Goal: Task Accomplishment & Management: Complete application form

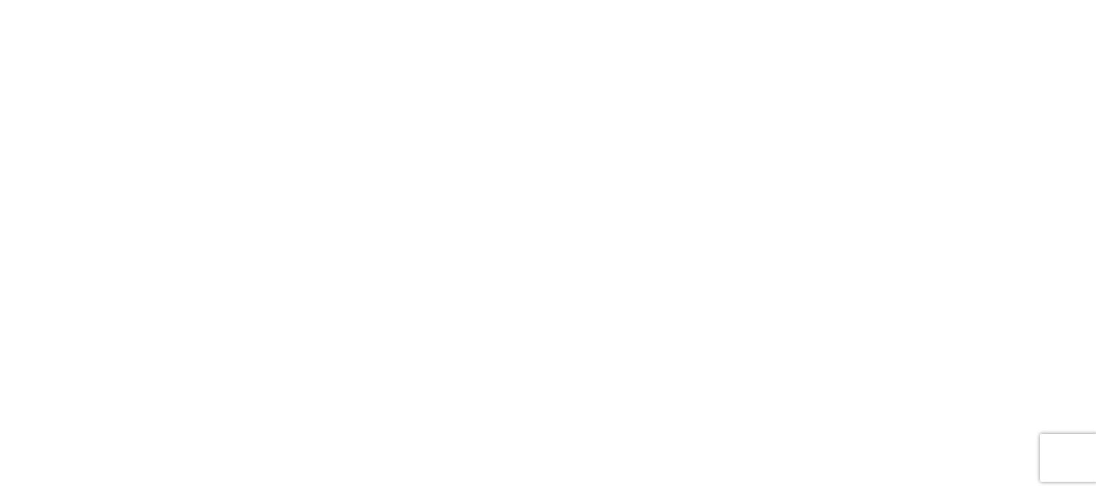
select select "FULL"
select select "LBS"
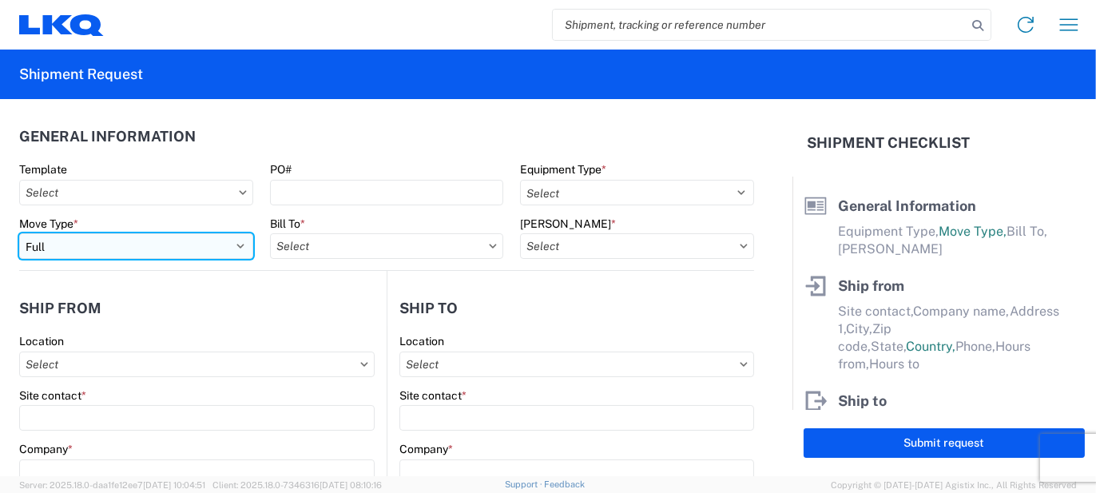
click at [157, 248] on select "Select Full Partial TL" at bounding box center [136, 246] width 234 height 26
click at [19, 233] on select "Select Full Partial TL" at bounding box center [136, 246] width 234 height 26
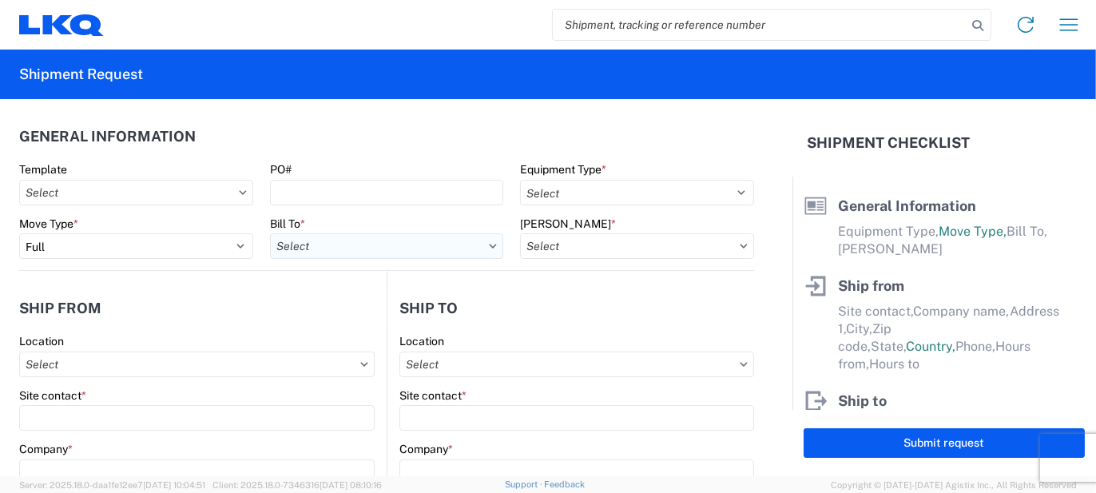
click at [352, 257] on input "Bill To *" at bounding box center [387, 246] width 234 height 26
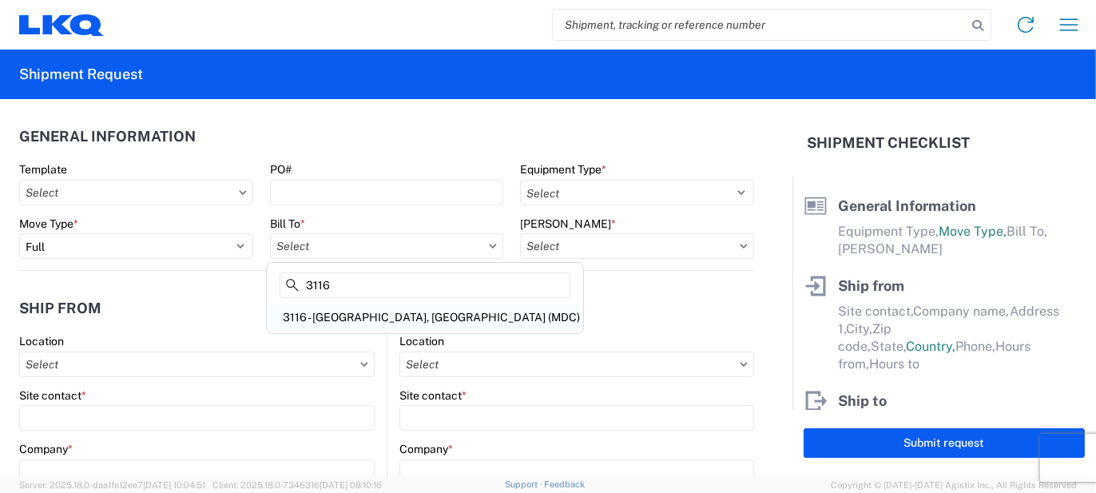
type input "3116"
click at [345, 310] on div "3116 - [GEOGRAPHIC_DATA], [GEOGRAPHIC_DATA] (MDC)" at bounding box center [425, 317] width 310 height 26
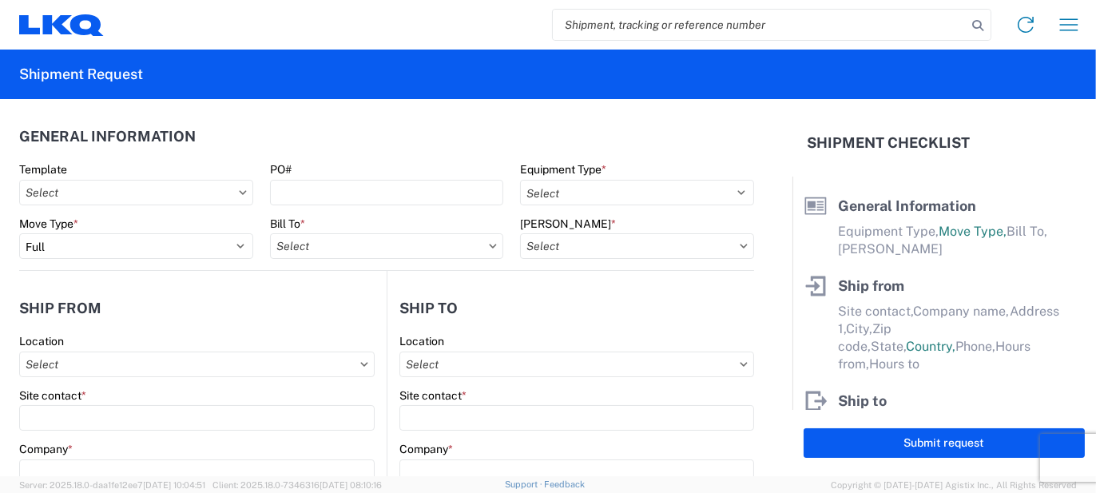
type input "3116 - [GEOGRAPHIC_DATA], [GEOGRAPHIC_DATA] (MDC)"
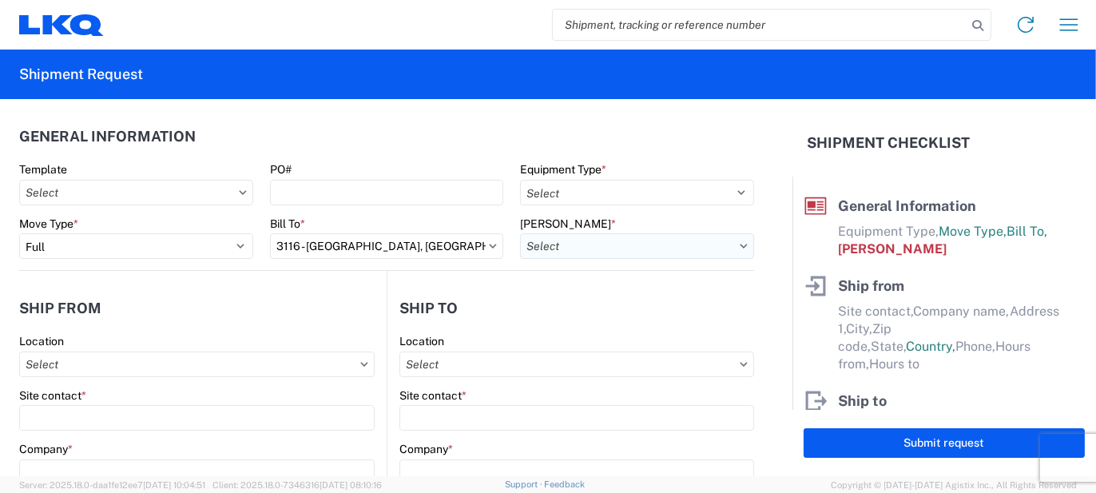
click at [594, 244] on input "[PERSON_NAME] *" at bounding box center [637, 246] width 234 height 26
click at [598, 295] on input at bounding box center [656, 285] width 260 height 26
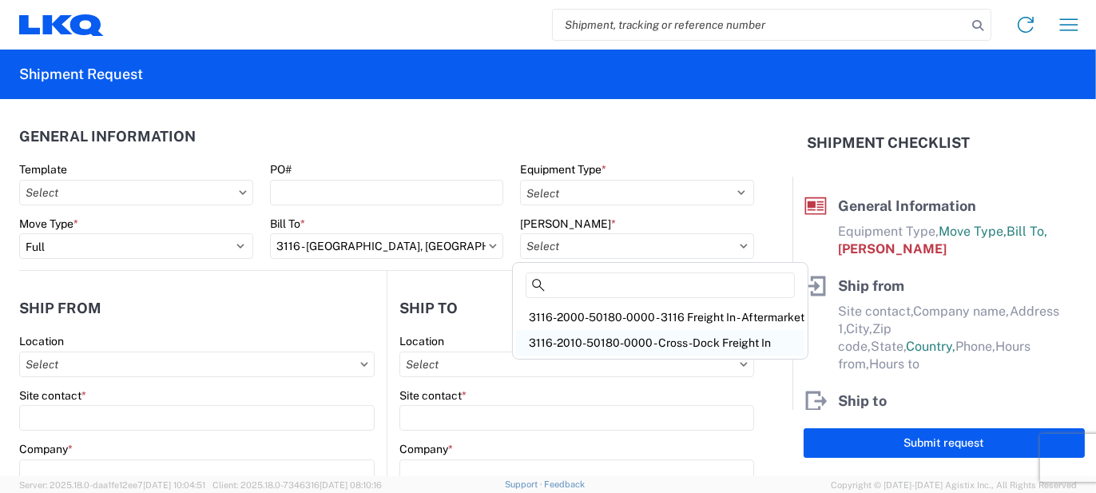
click at [608, 334] on div "3116-2010-50180-0000 - Cross-Dock Freight In" at bounding box center [660, 343] width 288 height 26
type input "3116-2010-50180-0000 - Cross-Dock Freight In"
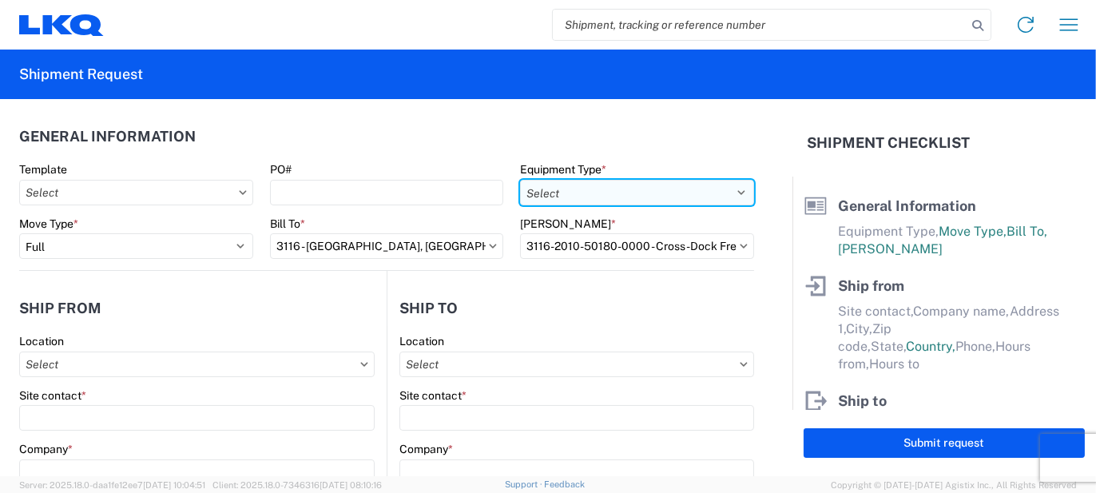
click at [582, 189] on select "Select 53’ Dry Van Flatbed Dropdeck (van) Lowboy (flatbed) Rail" at bounding box center [637, 193] width 234 height 26
select select "STDV"
click at [520, 180] on select "Select 53’ Dry Van Flatbed Dropdeck (van) Lowboy (flatbed) Rail" at bounding box center [637, 193] width 234 height 26
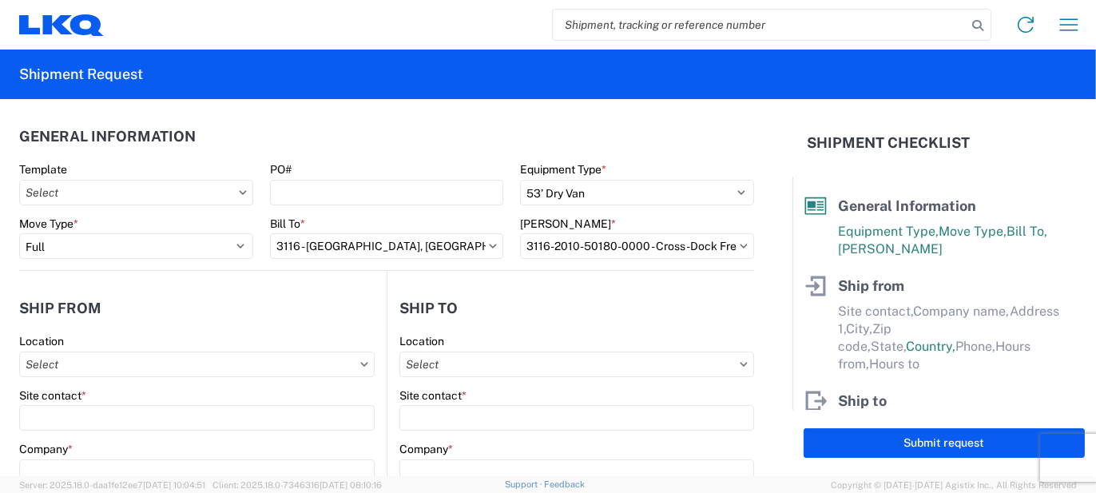
click at [313, 165] on div "PO#" at bounding box center [387, 169] width 234 height 14
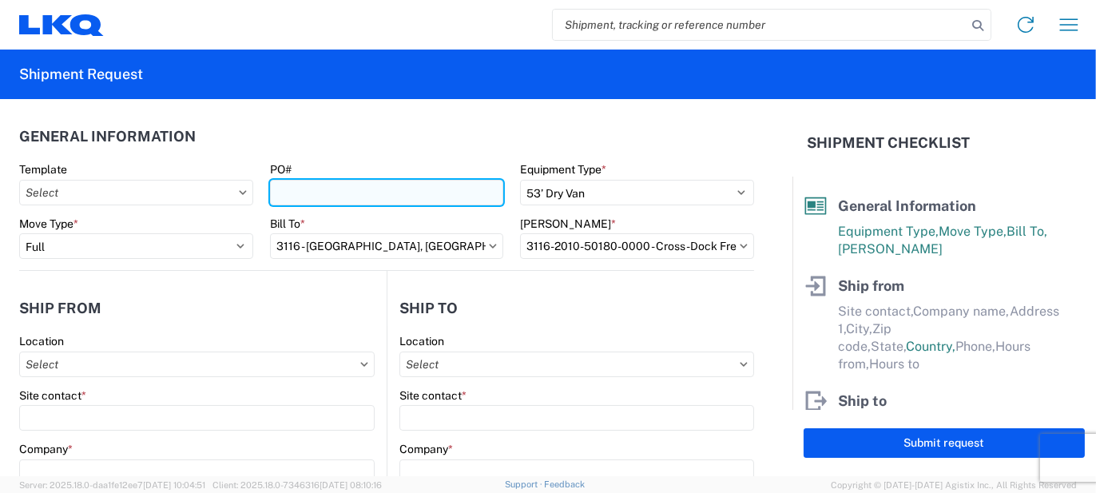
click at [313, 191] on input "PO#" at bounding box center [387, 193] width 234 height 26
type input "BQ066756"
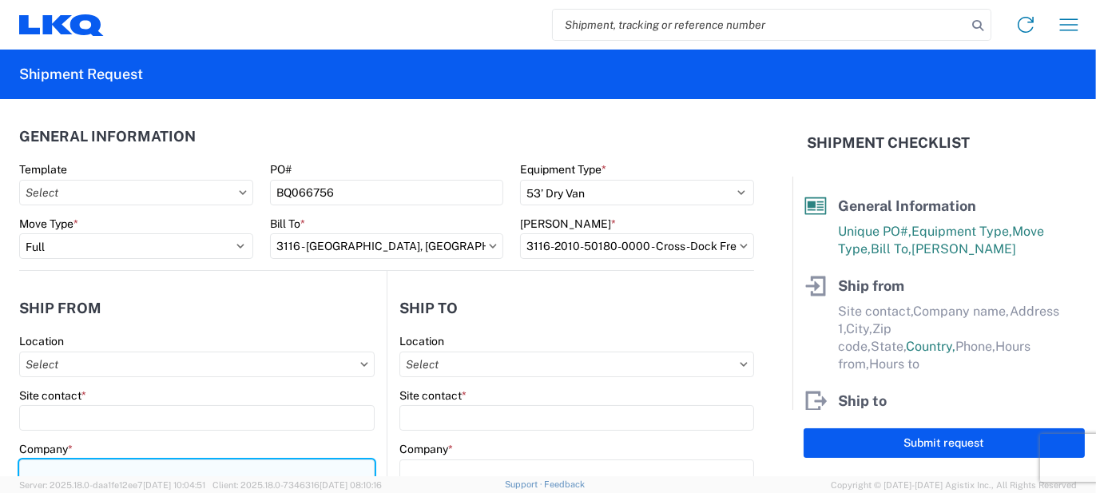
click at [118, 460] on input "Company *" at bounding box center [197, 472] width 356 height 26
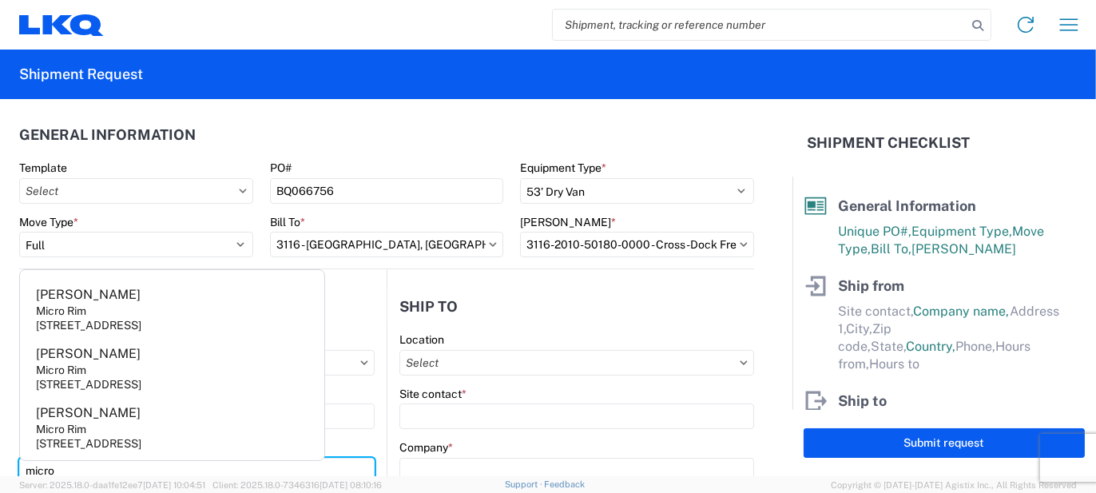
type input "micro"
click at [118, 456] on agx-address-suggestion-item "[PERSON_NAME] Micro Rim [STREET_ADDRESS]" at bounding box center [172, 427] width 298 height 59
type input "[PERSON_NAME]"
type input "Micro Rim"
type input "12800 E. 10 Mile"
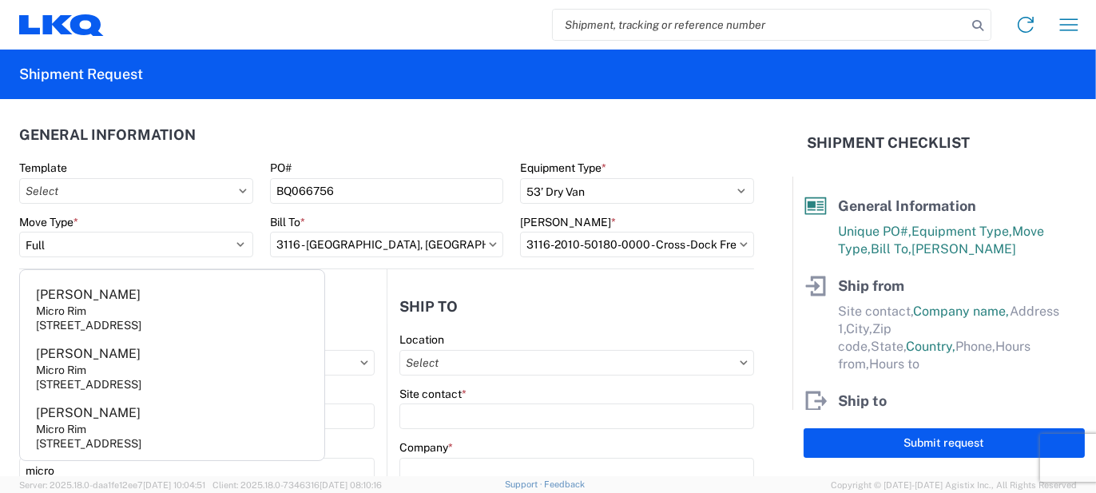
type input "[PERSON_NAME]"
type input "48089"
select select "MI"
select select "US"
type input "[EMAIL_ADDRESS][DOMAIN_NAME]"
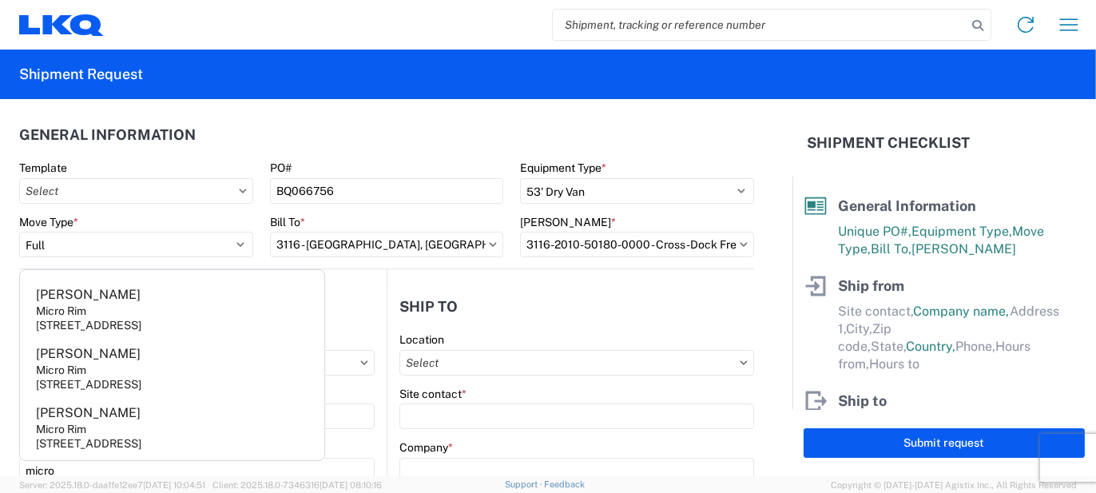
type input "[PHONE_NUMBER]"
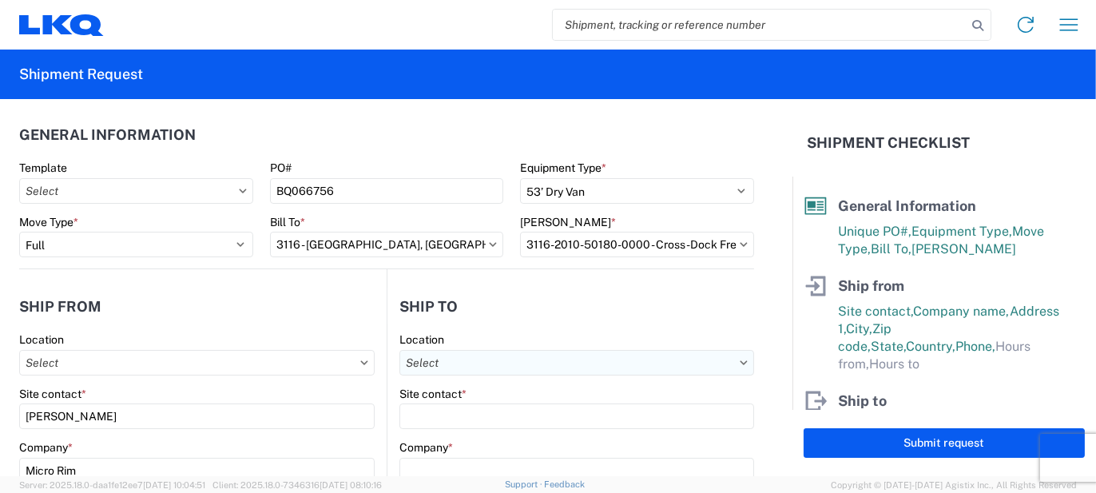
click at [462, 350] on input "Location" at bounding box center [576, 363] width 355 height 26
type input "3567"
click at [483, 315] on header "Ship to" at bounding box center [571, 306] width 367 height 36
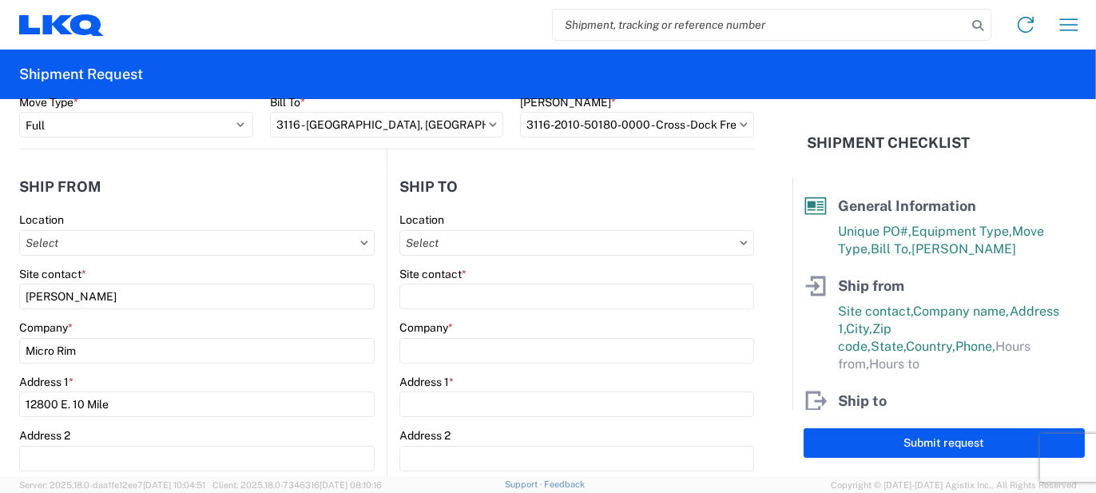
scroll to position [241, 0]
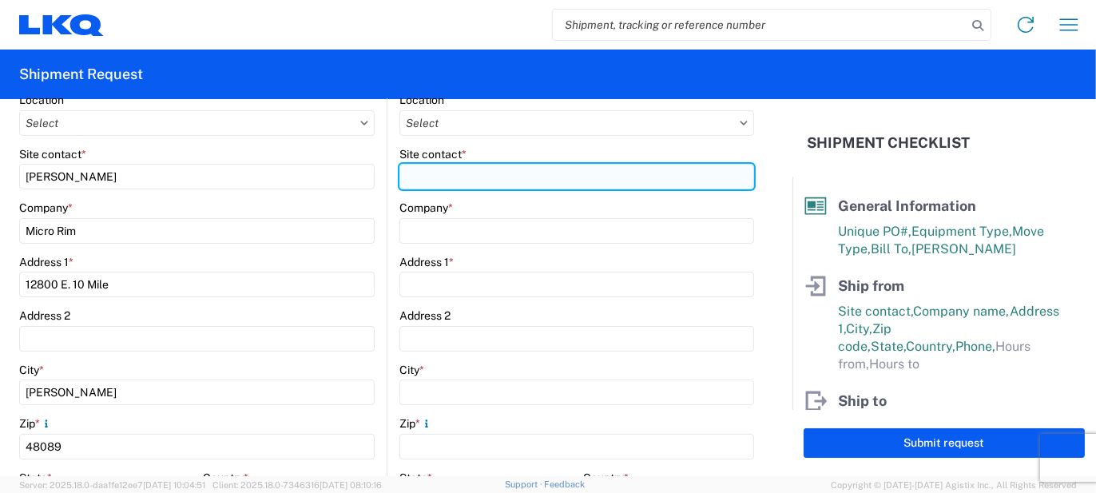
click at [441, 171] on input "Site contact *" at bounding box center [576, 177] width 355 height 26
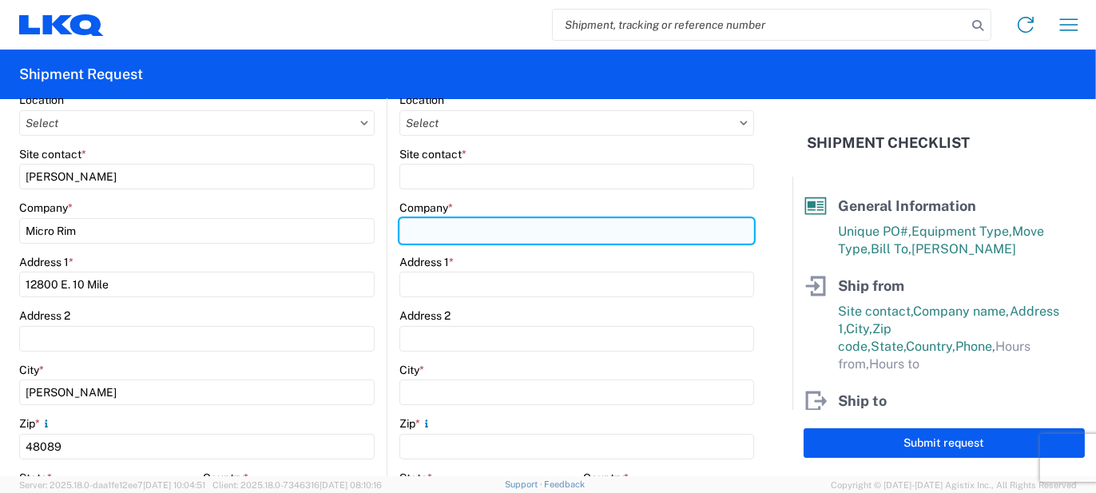
click at [417, 233] on input "Company *" at bounding box center [576, 231] width 355 height 26
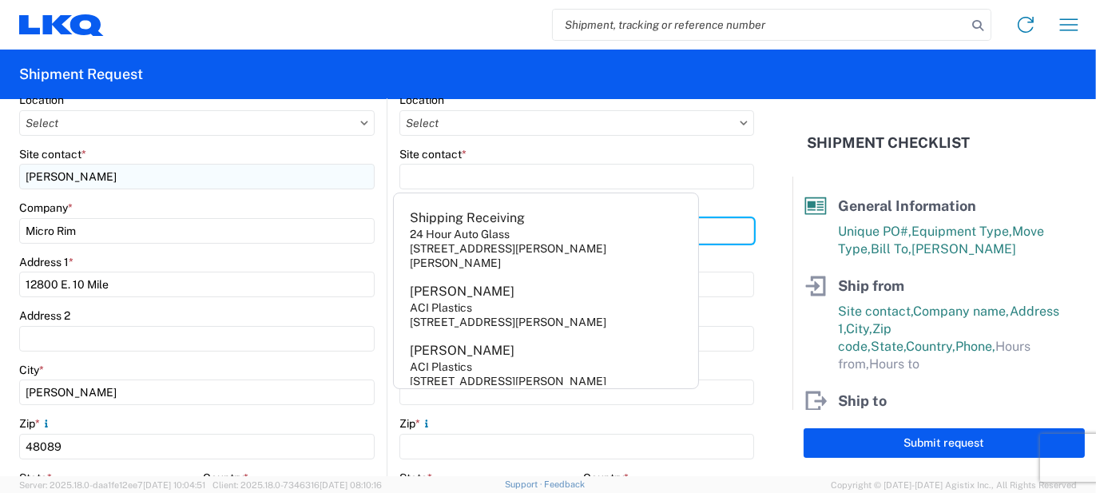
type input "LKQ/Keystone"
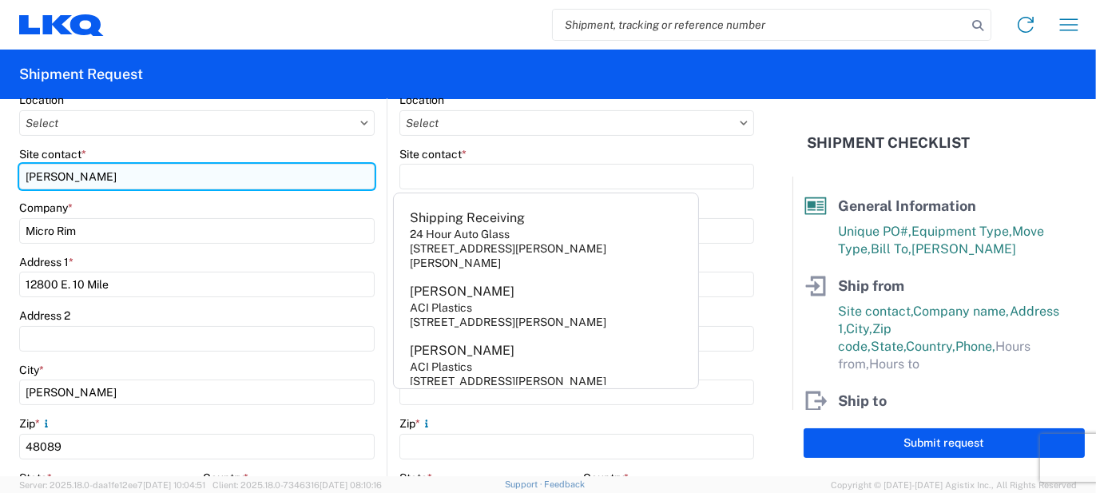
click at [357, 170] on input "[PERSON_NAME]" at bounding box center [197, 177] width 356 height 26
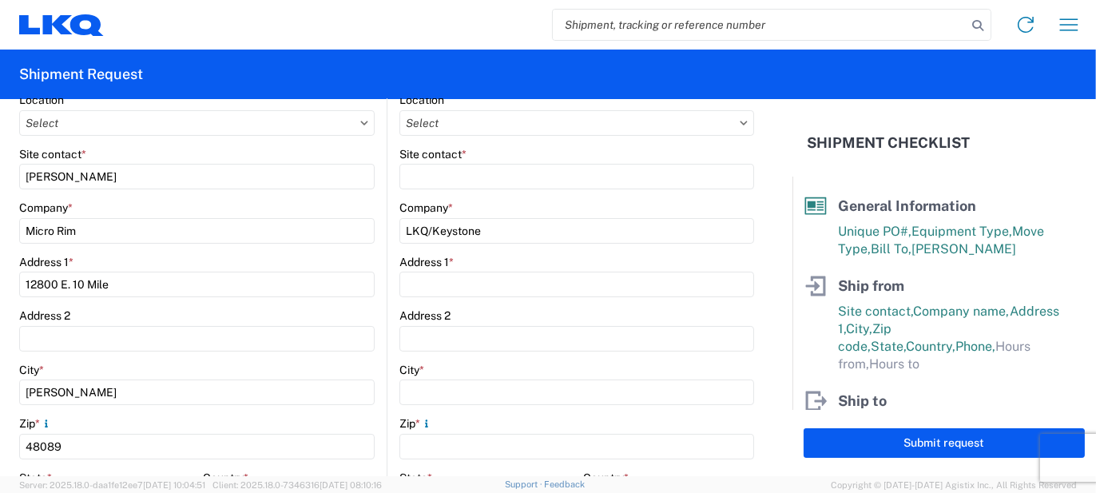
click at [427, 268] on div "Address 1 *" at bounding box center [576, 276] width 355 height 43
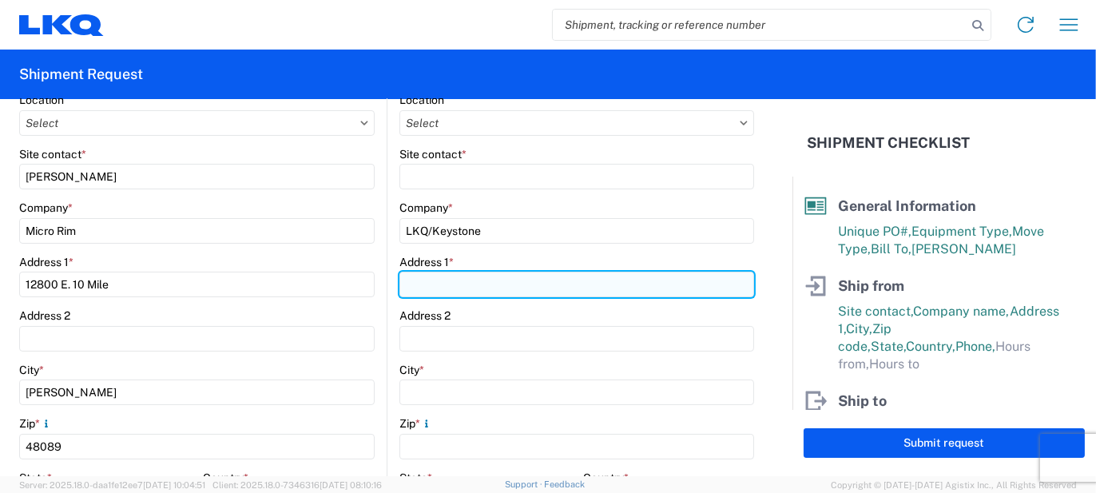
click at [429, 279] on input "Address 1 *" at bounding box center [576, 285] width 355 height 26
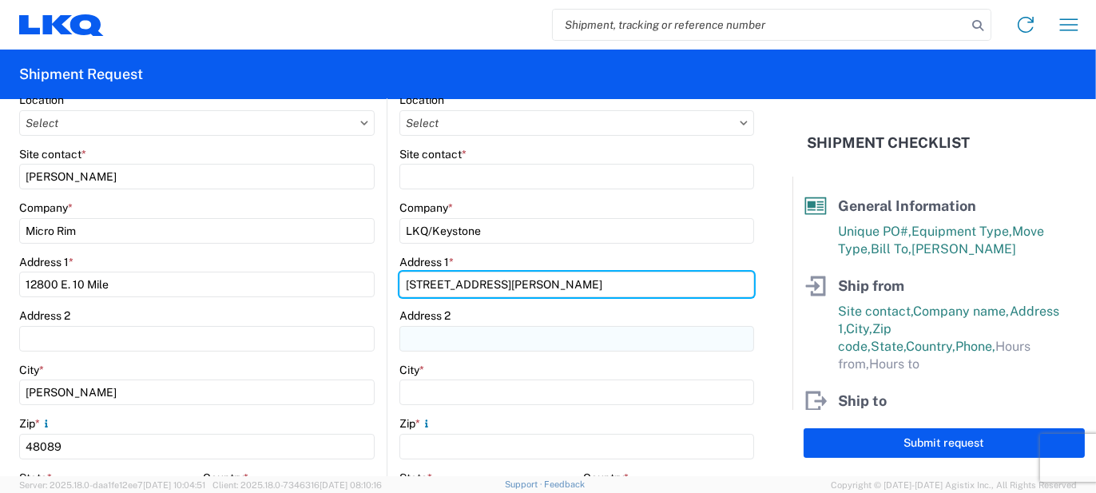
type input "[STREET_ADDRESS][PERSON_NAME]"
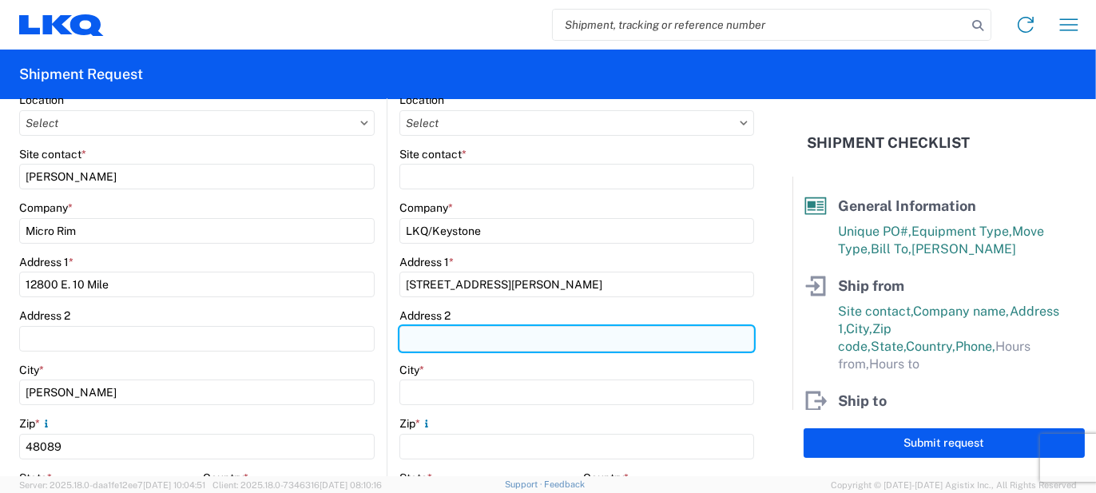
click at [375, 335] on input "Address 2" at bounding box center [197, 339] width 356 height 26
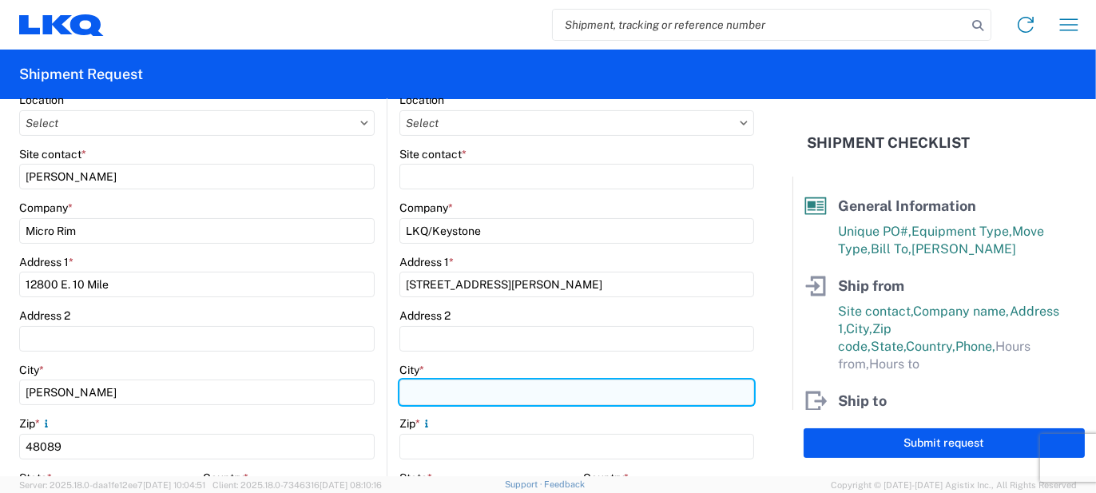
click at [444, 392] on input "City *" at bounding box center [576, 393] width 355 height 26
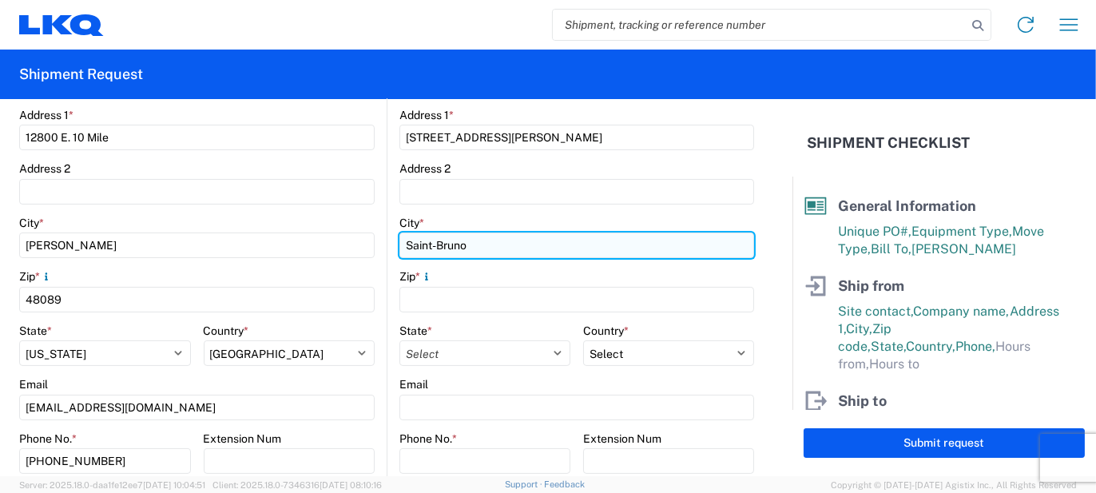
scroll to position [401, 0]
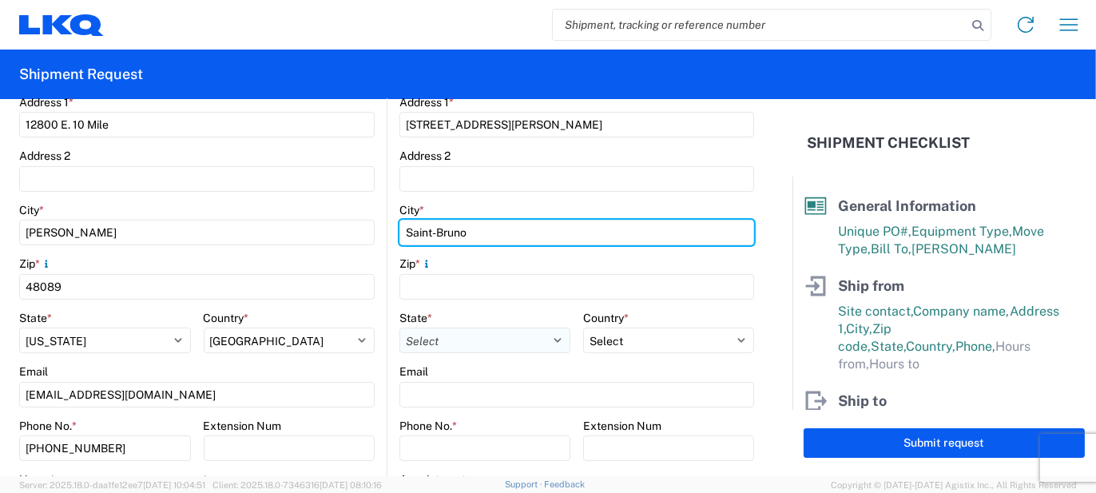
type input "Saint-Bruno"
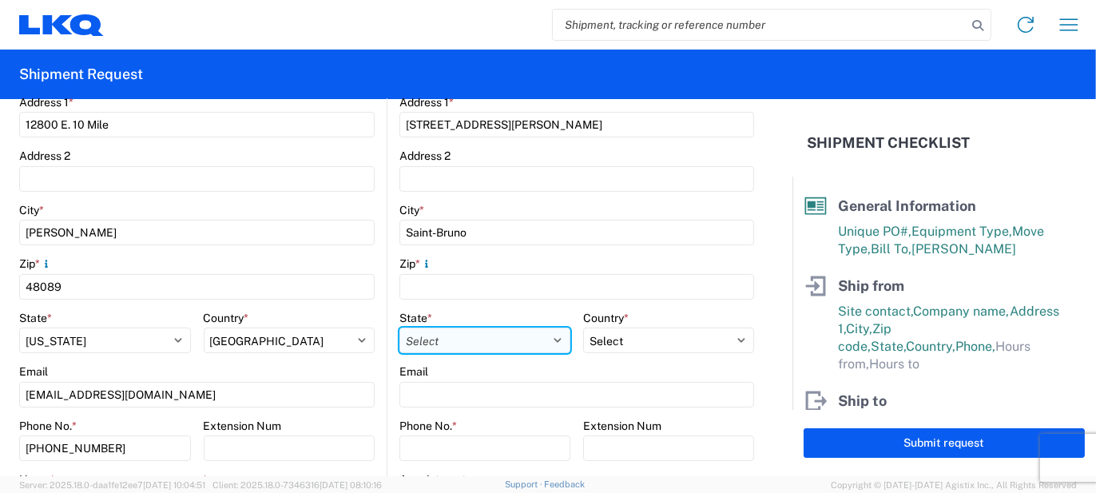
click at [455, 341] on select "Select [US_STATE] [US_STATE] [US_STATE] [US_STATE] Armed Forces Americas Armed …" at bounding box center [484, 341] width 171 height 26
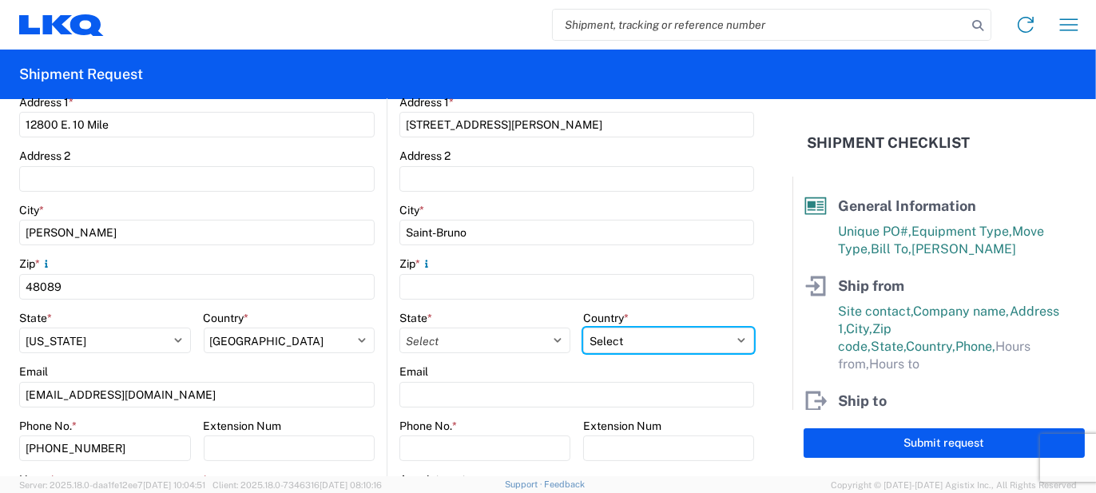
click at [623, 338] on div "Country * Select [GEOGRAPHIC_DATA] [GEOGRAPHIC_DATA] [GEOGRAPHIC_DATA] [GEOGRAP…" at bounding box center [668, 332] width 171 height 43
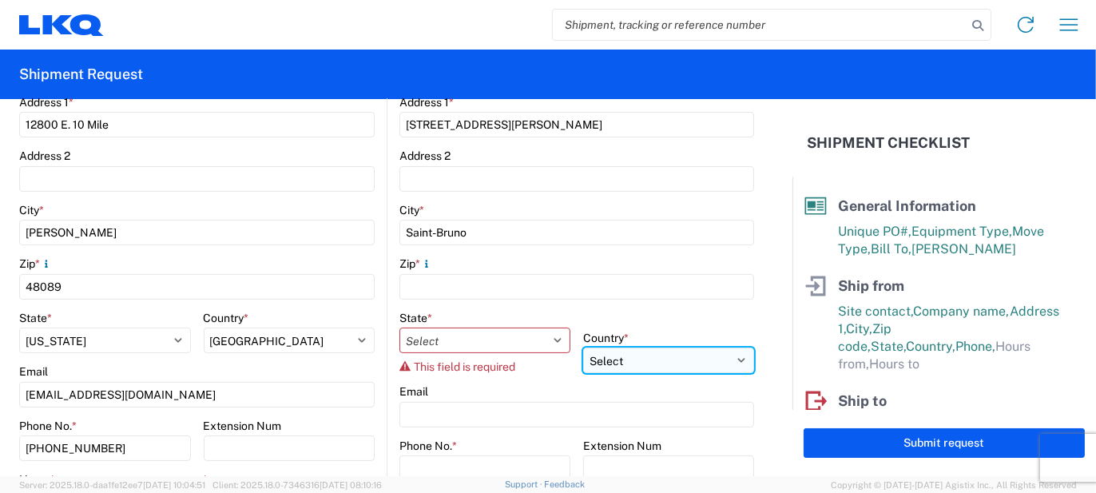
select select "CA"
click at [376, 353] on select "Select [GEOGRAPHIC_DATA] [GEOGRAPHIC_DATA] [GEOGRAPHIC_DATA] [GEOGRAPHIC_DATA] …" at bounding box center [290, 341] width 172 height 26
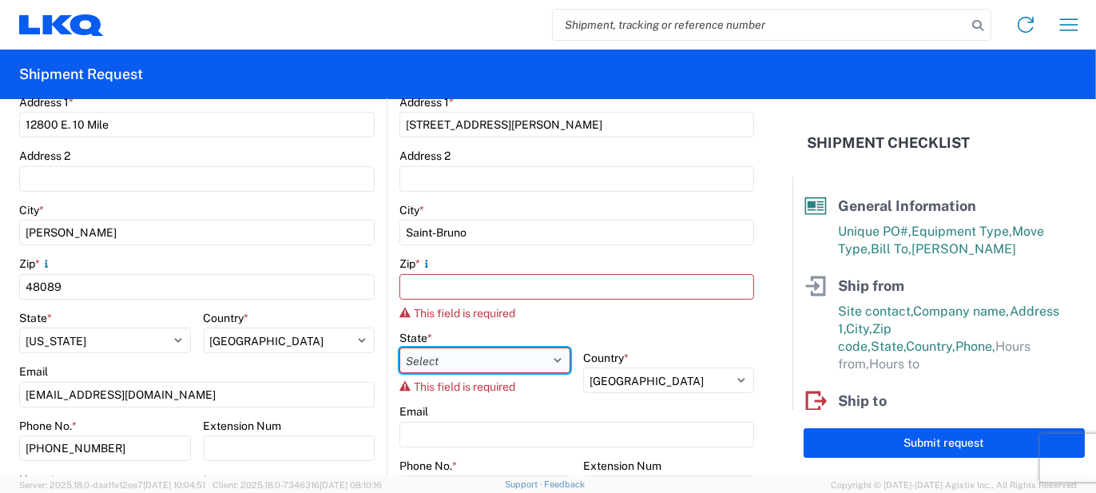
click at [473, 359] on select "Select [GEOGRAPHIC_DATA] [GEOGRAPHIC_DATA] [GEOGRAPHIC_DATA] [GEOGRAPHIC_DATA] …" at bounding box center [484, 361] width 171 height 26
select select "QC"
click at [399, 348] on select "Select [GEOGRAPHIC_DATA] [GEOGRAPHIC_DATA] [GEOGRAPHIC_DATA] [GEOGRAPHIC_DATA] …" at bounding box center [484, 361] width 171 height 26
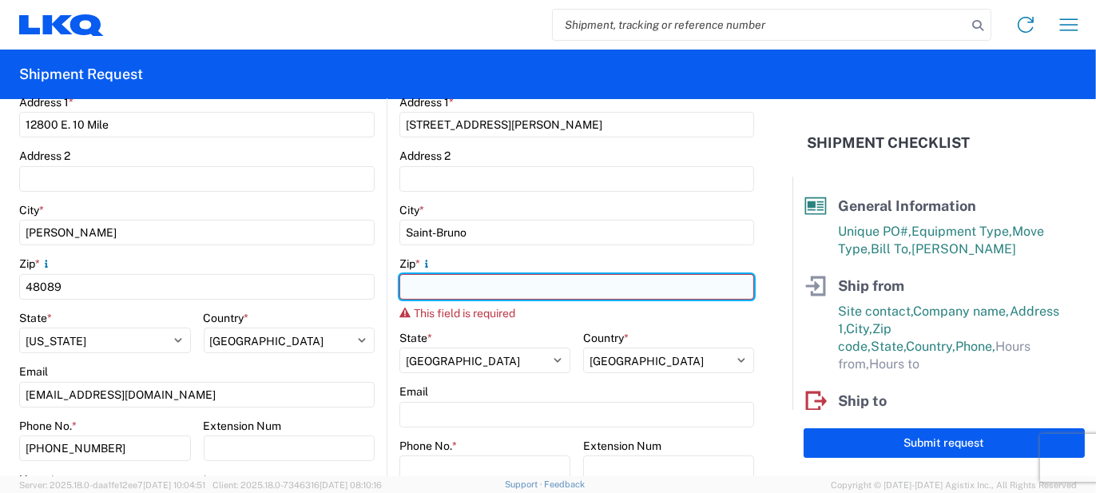
click at [464, 291] on input "Zip *" at bounding box center [576, 287] width 355 height 26
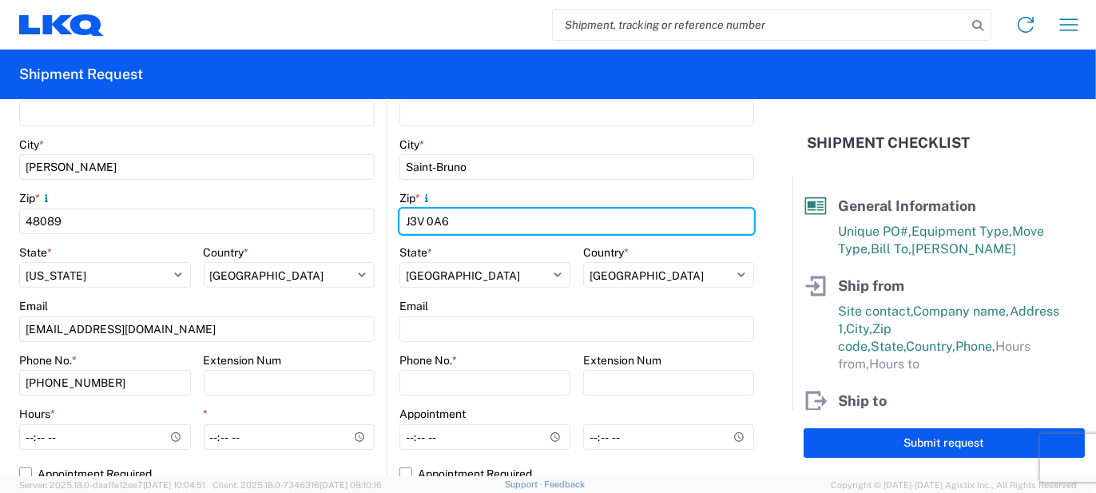
scroll to position [641, 0]
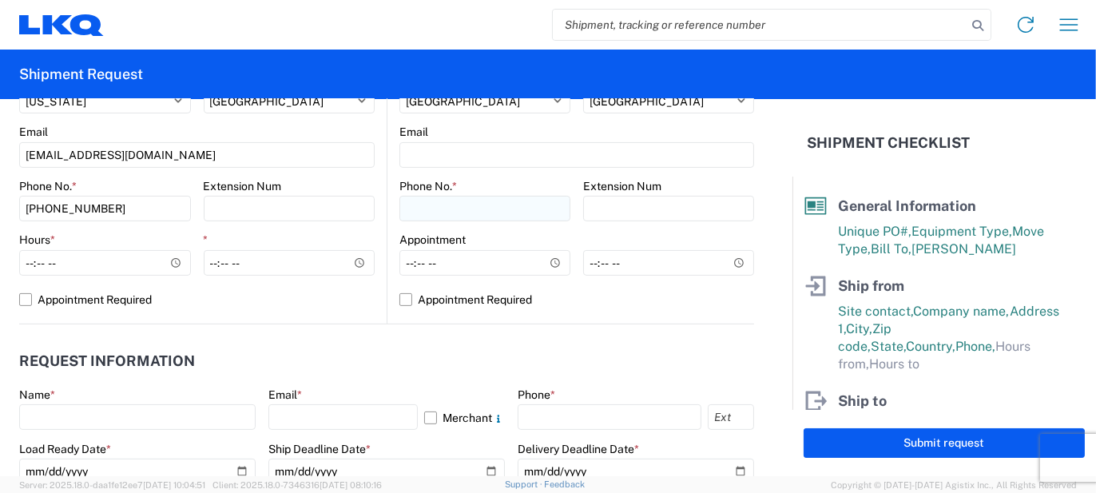
type input "J3V 0A6"
click at [446, 207] on input "Phone No. *" at bounding box center [484, 209] width 171 height 26
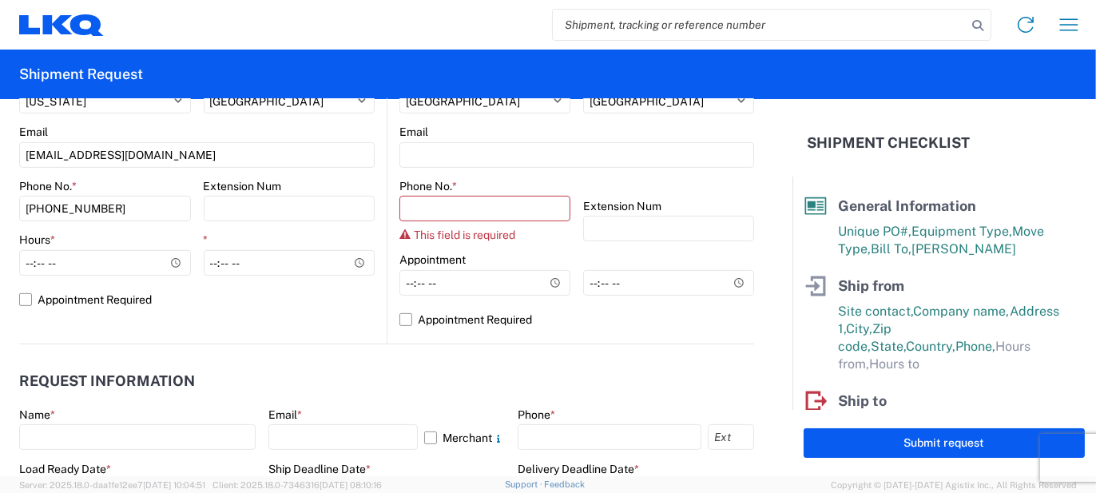
click at [491, 187] on div "Phone No. *" at bounding box center [484, 186] width 171 height 14
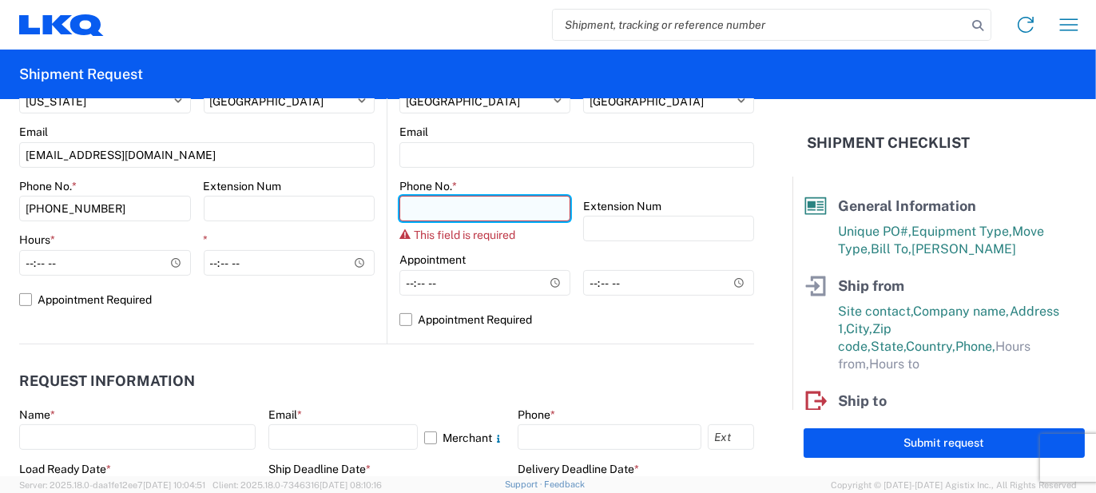
click at [413, 219] on input "Phone No. *" at bounding box center [484, 209] width 171 height 26
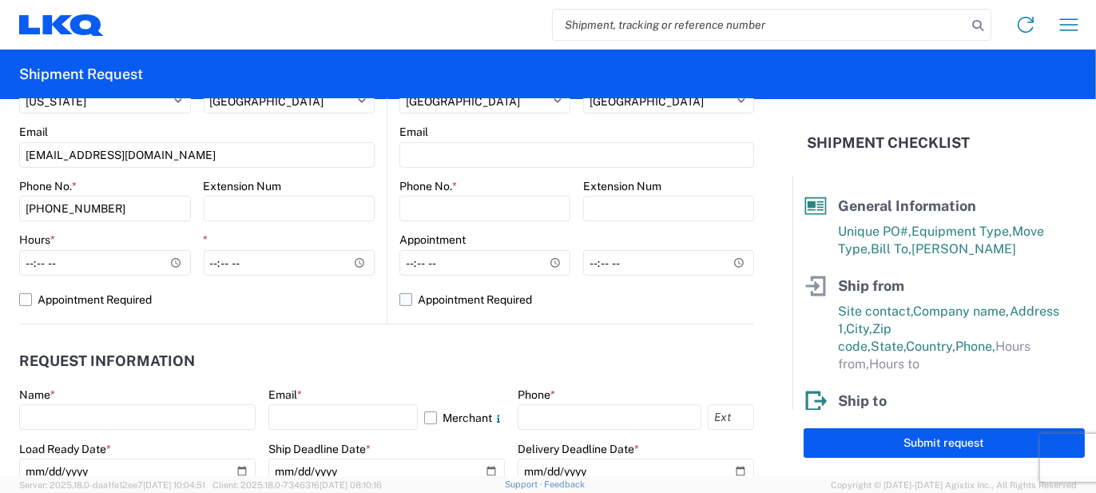
click at [475, 303] on label "Appointment Required" at bounding box center [576, 300] width 355 height 26
click at [0, 0] on input "Appointment Required" at bounding box center [0, 0] width 0 height 0
select select "CA"
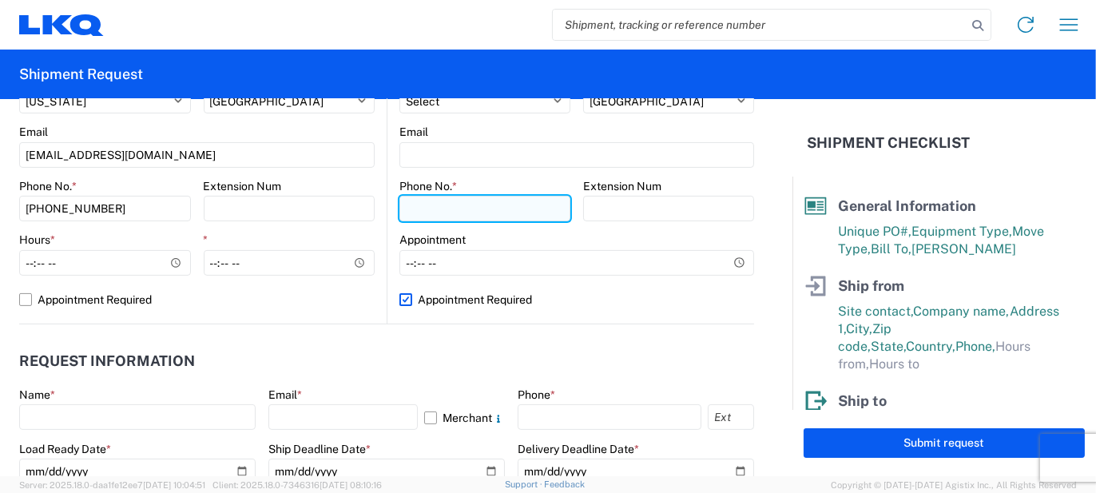
click at [431, 197] on input "Phone No. *" at bounding box center [484, 209] width 171 height 26
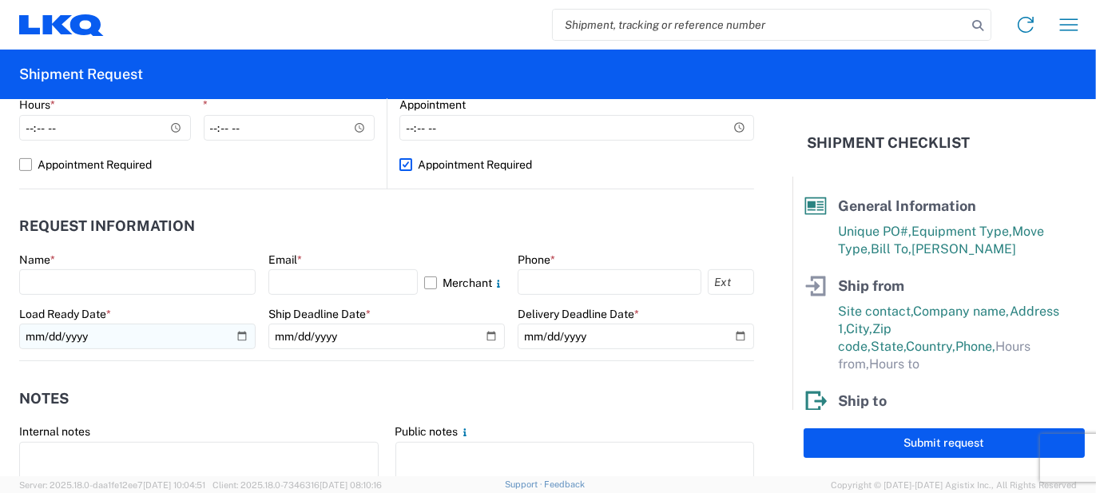
scroll to position [801, 0]
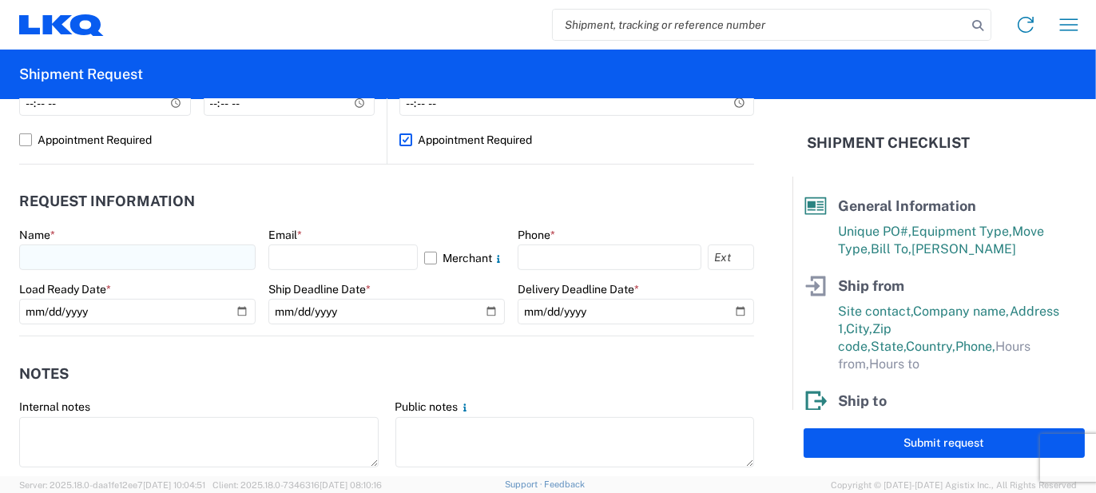
type input "[PHONE_NUMBER]"
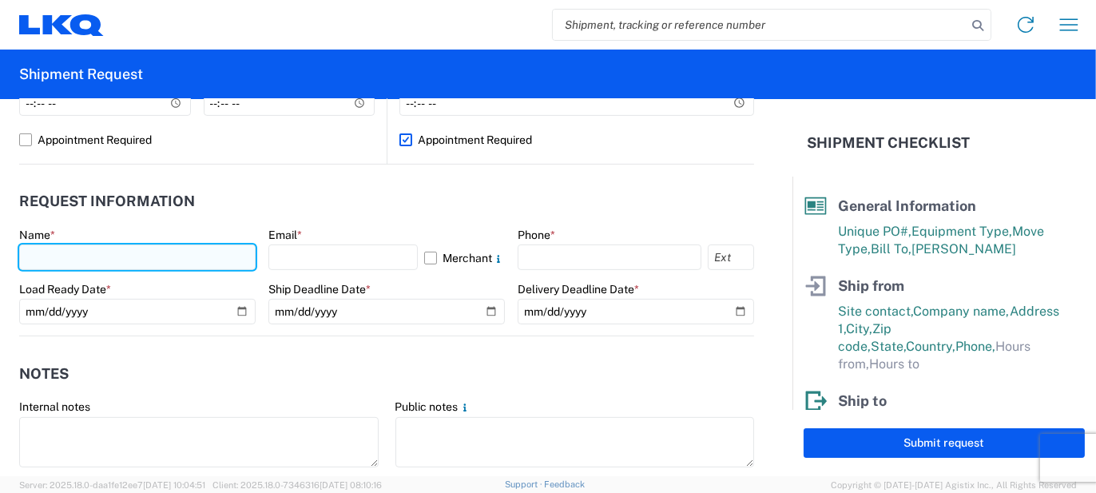
click at [145, 253] on input "text" at bounding box center [137, 257] width 236 height 26
type input "[PERSON_NAME]"
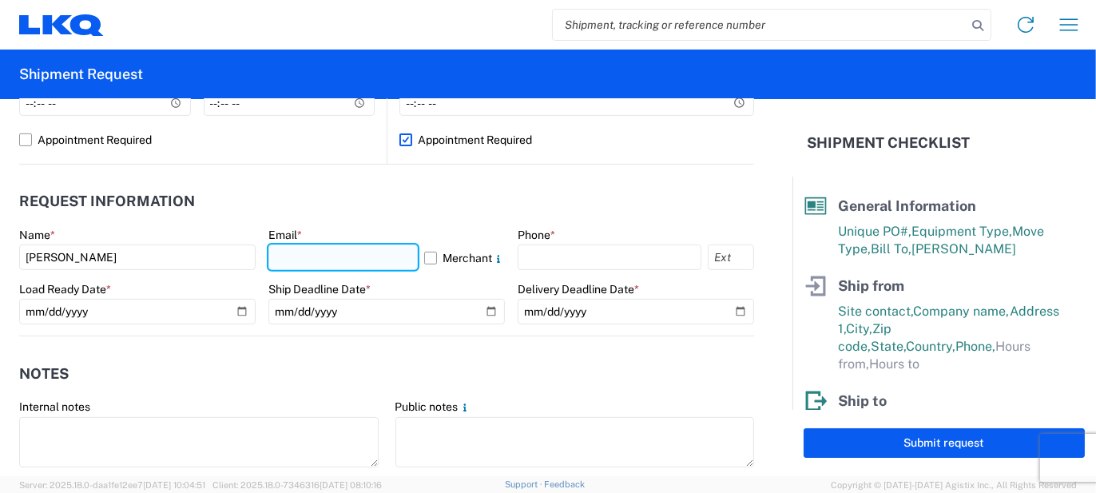
click at [312, 264] on input "text" at bounding box center [342, 257] width 149 height 26
type input "[EMAIL_ADDRESS][PERSON_NAME][DOMAIN_NAME]"
click at [429, 267] on label "Merchant" at bounding box center [464, 257] width 81 height 26
click at [0, 0] on input "Merchant" at bounding box center [0, 0] width 0 height 0
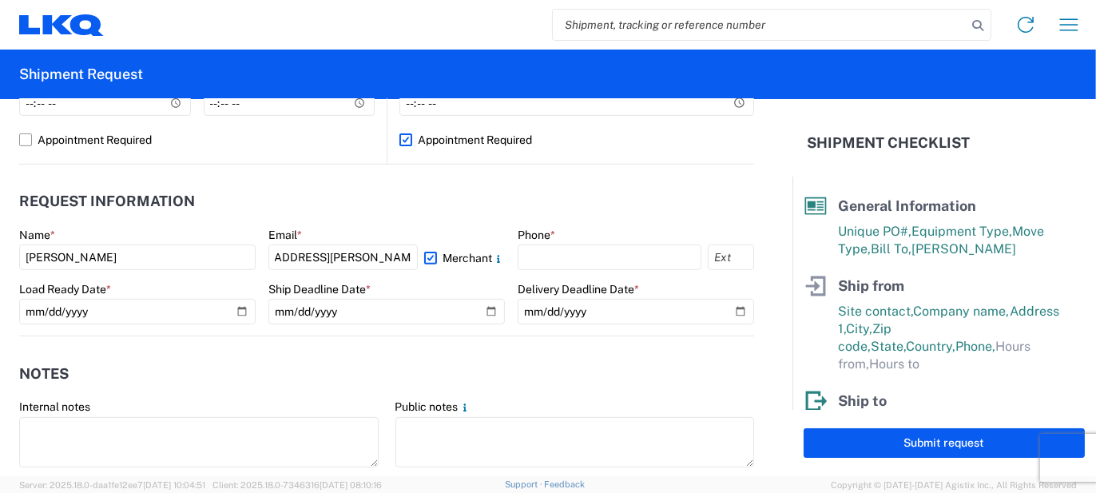
scroll to position [0, 0]
drag, startPoint x: 511, startPoint y: 241, endPoint x: 531, endPoint y: 251, distance: 22.2
click at [518, 242] on div "Phone *" at bounding box center [636, 249] width 236 height 43
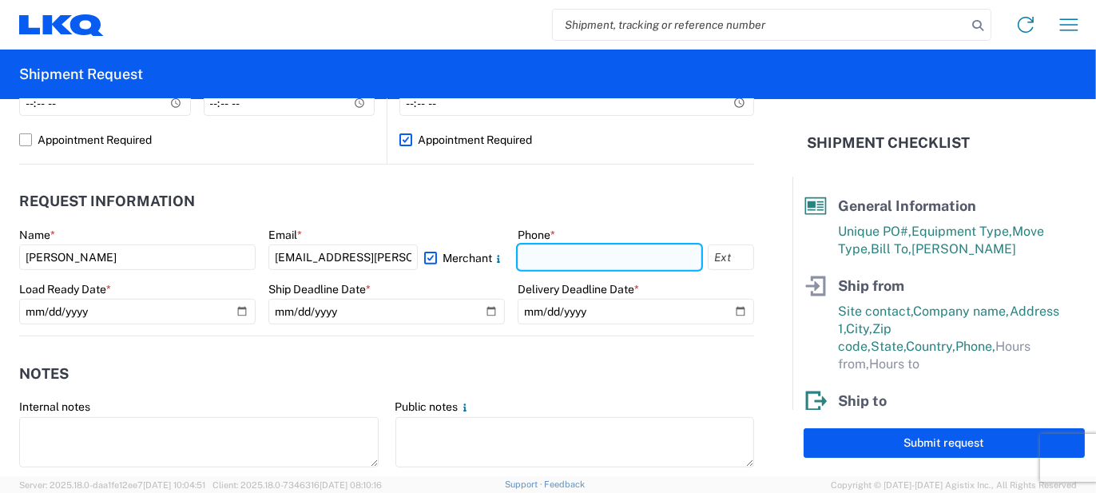
click at [531, 251] on input "text" at bounding box center [610, 257] width 184 height 26
type input "5862551686"
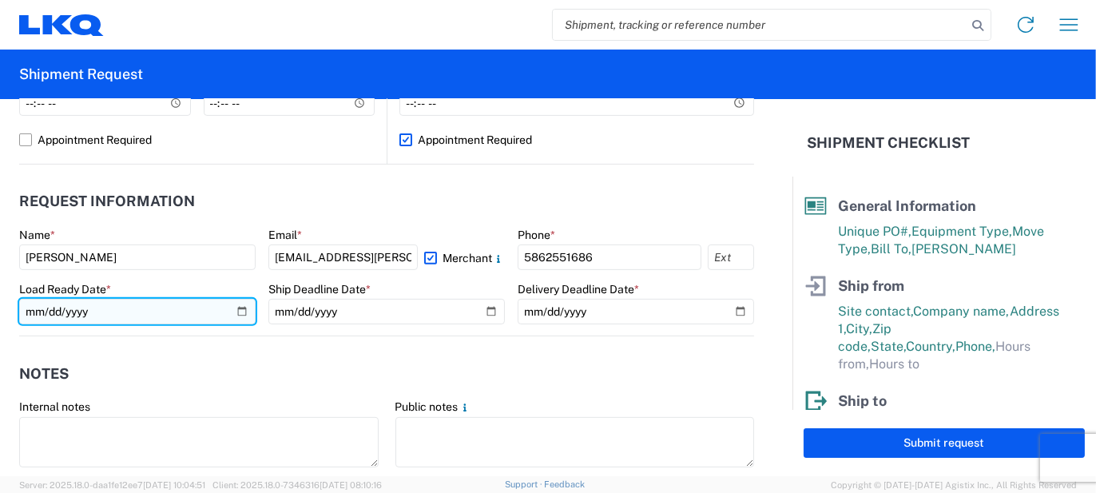
click at [245, 303] on input "date" at bounding box center [137, 312] width 236 height 26
click at [244, 309] on input "date" at bounding box center [137, 312] width 236 height 26
type input "[DATE]"
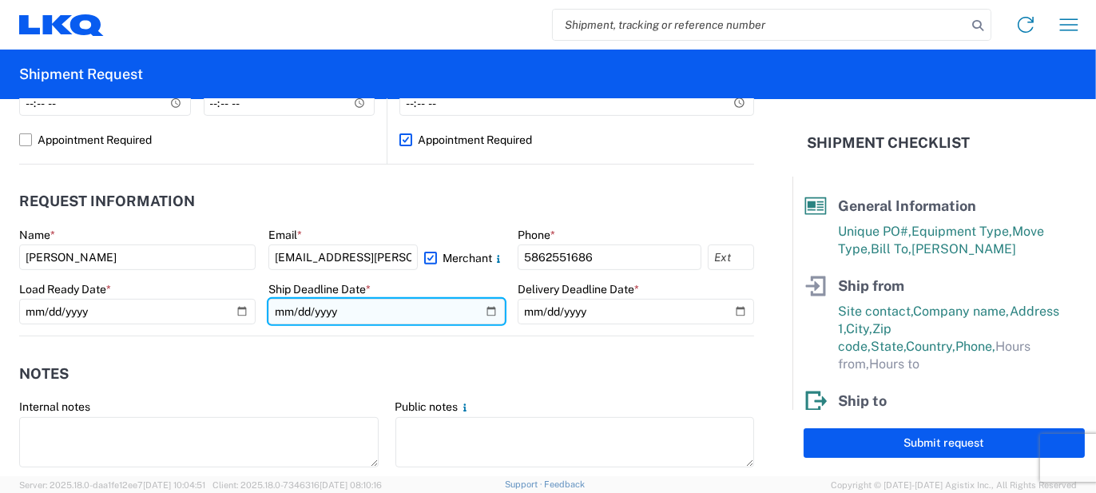
click at [487, 312] on input "date" at bounding box center [386, 312] width 236 height 26
type input "[DATE]"
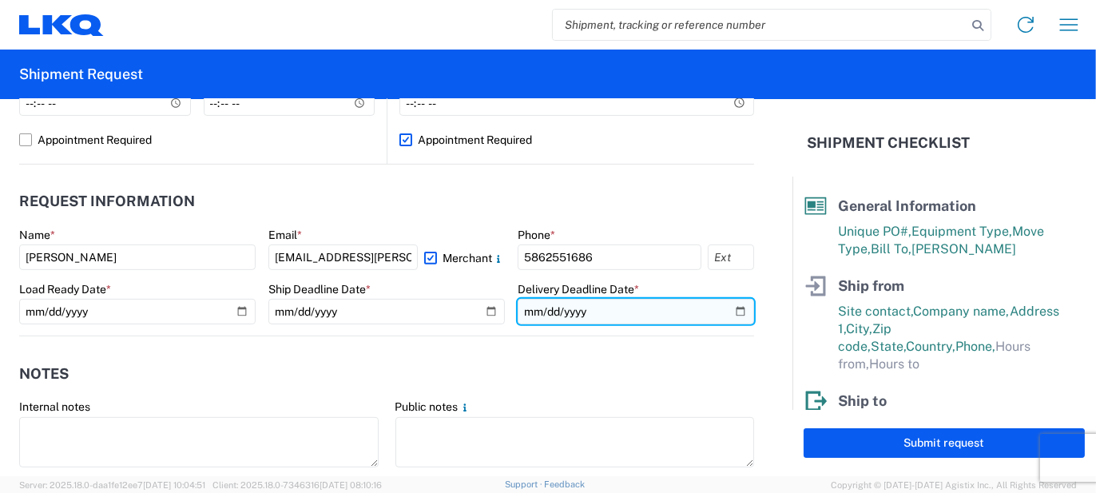
click at [739, 316] on input "date" at bounding box center [636, 312] width 236 height 26
click at [733, 315] on input "date" at bounding box center [636, 312] width 236 height 26
type input "[DATE]"
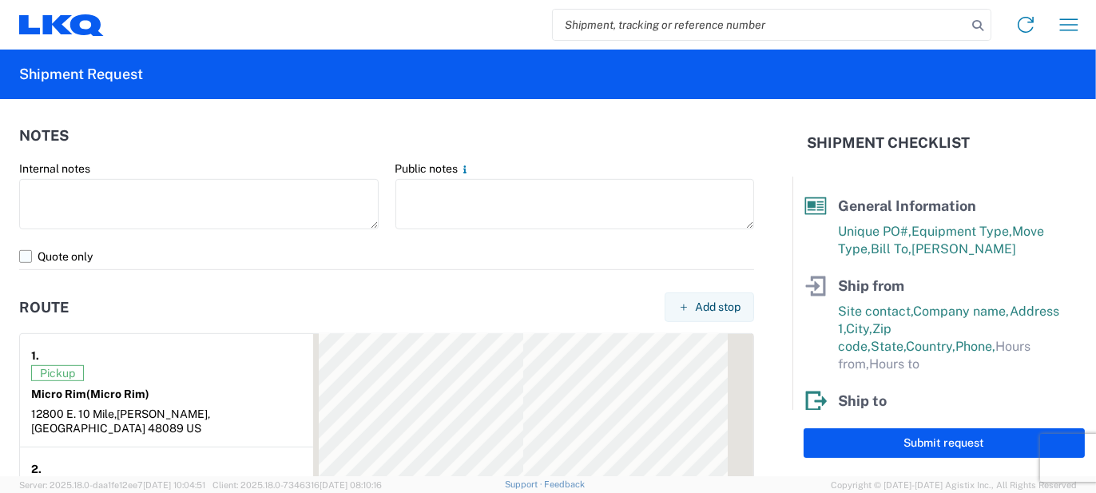
scroll to position [1040, 0]
click at [260, 229] on agx-form-control-wrapper-v2 "Internal notes" at bounding box center [199, 201] width 376 height 82
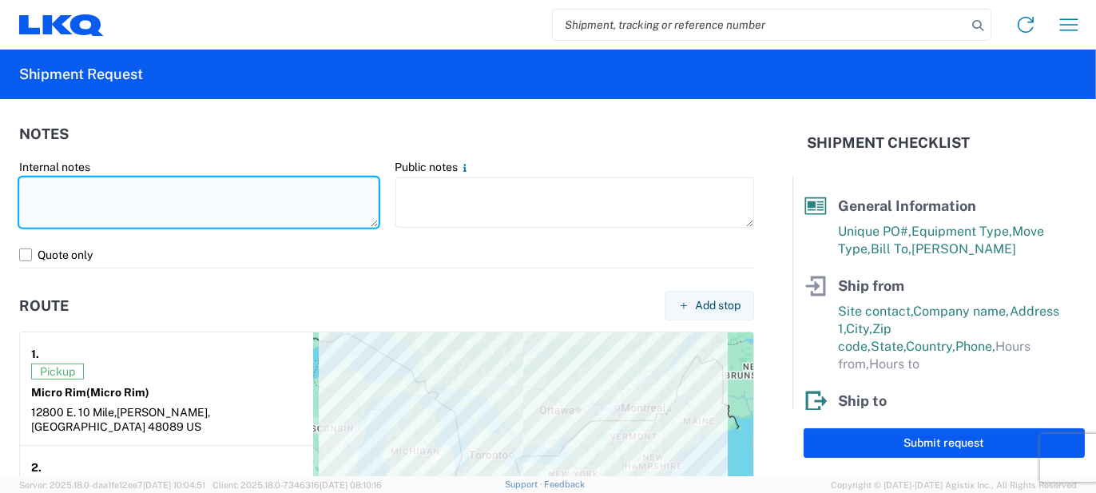
click at [256, 197] on textarea at bounding box center [199, 202] width 360 height 50
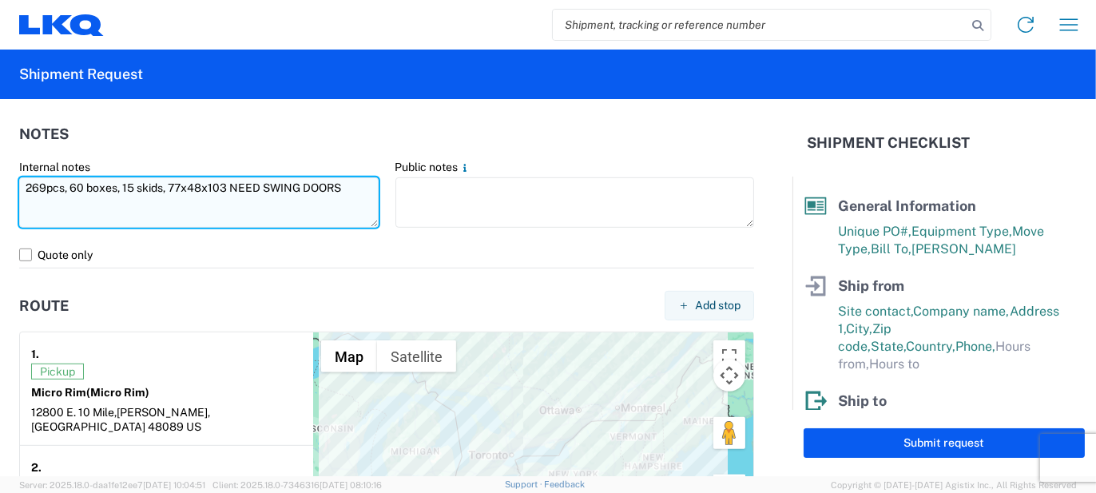
type textarea "269pcs, 60 boxes, 15 skids, 77x48x103 NEED SWING DOORS"
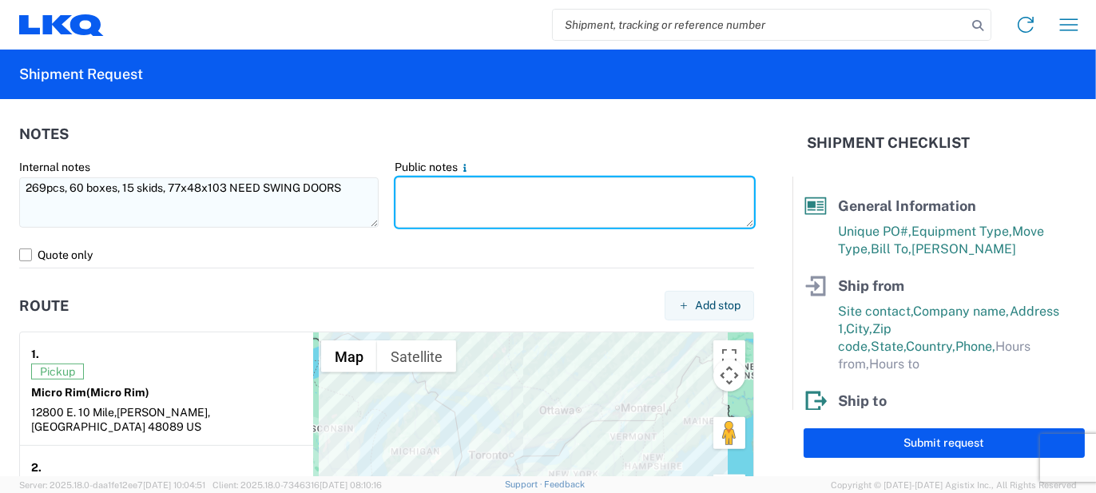
paste textarea "269pcs, 60 boxes, 15 skids, 77x48x103 NEED SWING DOORS"
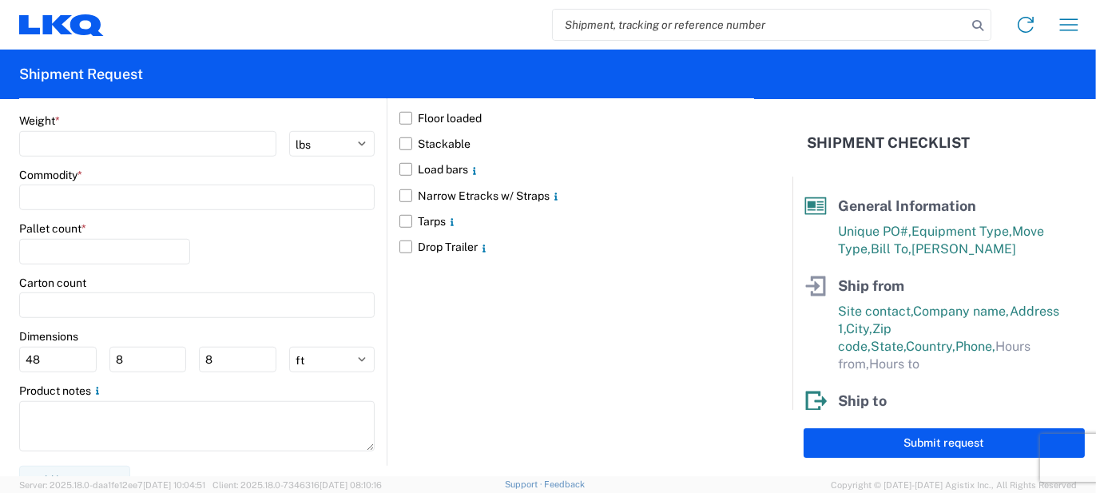
scroll to position [1469, 0]
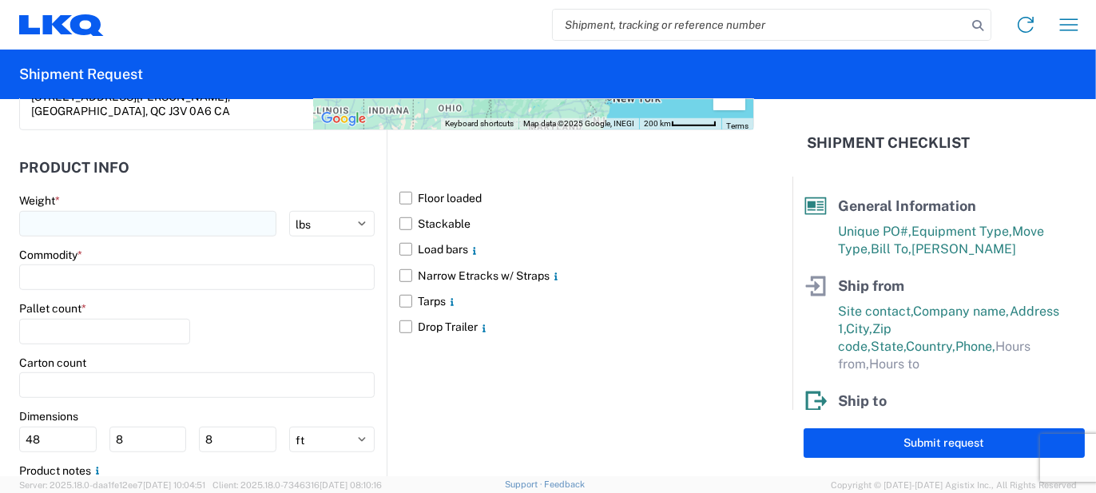
type textarea "269pcs, 60 boxes, 15 skids, 77x48x103 NEED SWING DOORS"
click at [137, 211] on input "number" at bounding box center [147, 224] width 257 height 26
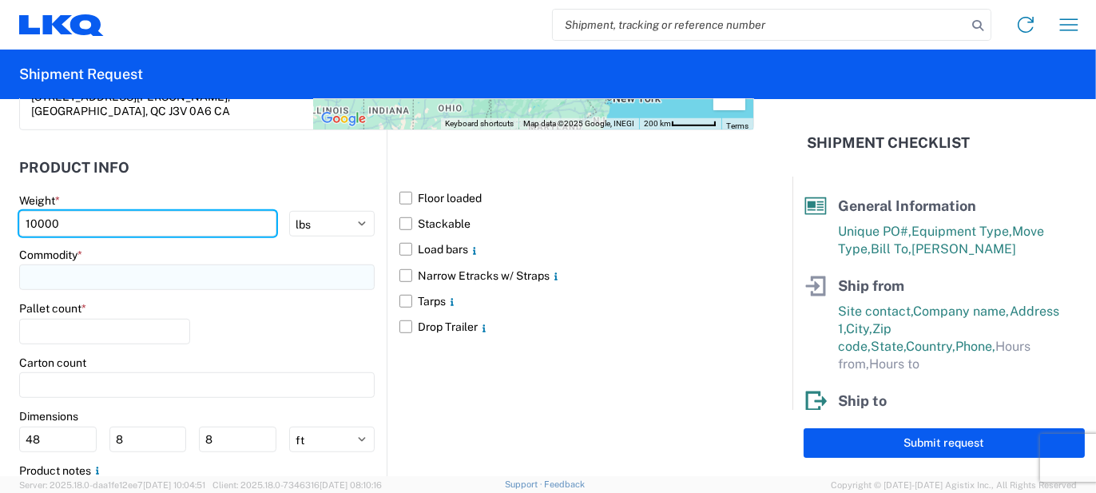
type input "10000"
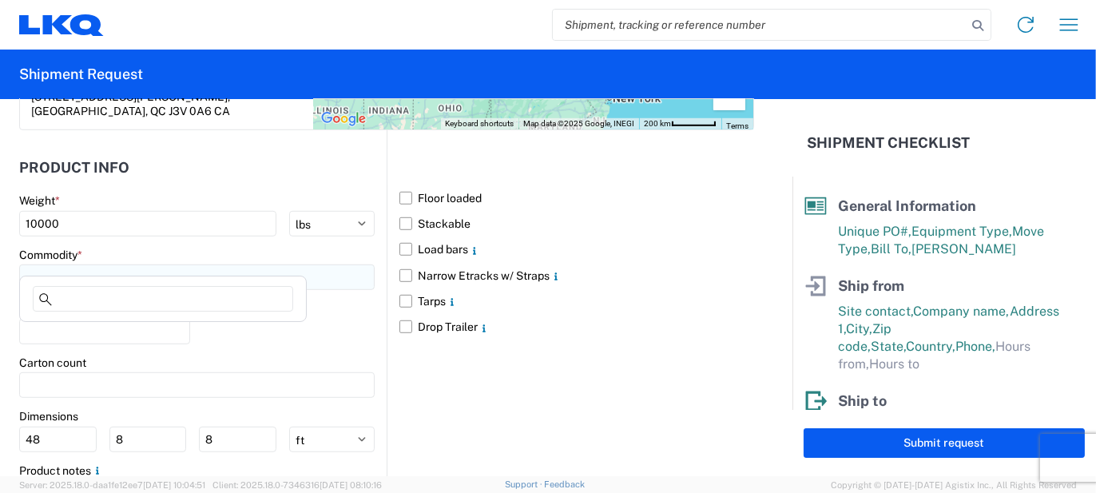
click at [132, 271] on input at bounding box center [197, 277] width 356 height 26
click at [126, 304] on input at bounding box center [163, 299] width 260 height 26
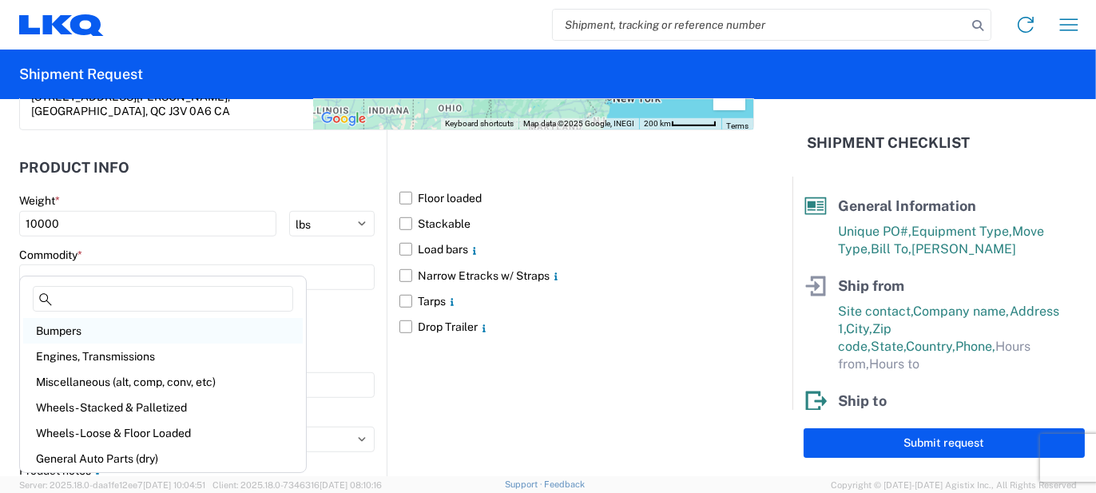
click at [116, 320] on div "Bumpers" at bounding box center [163, 331] width 280 height 26
type input "Bumpers"
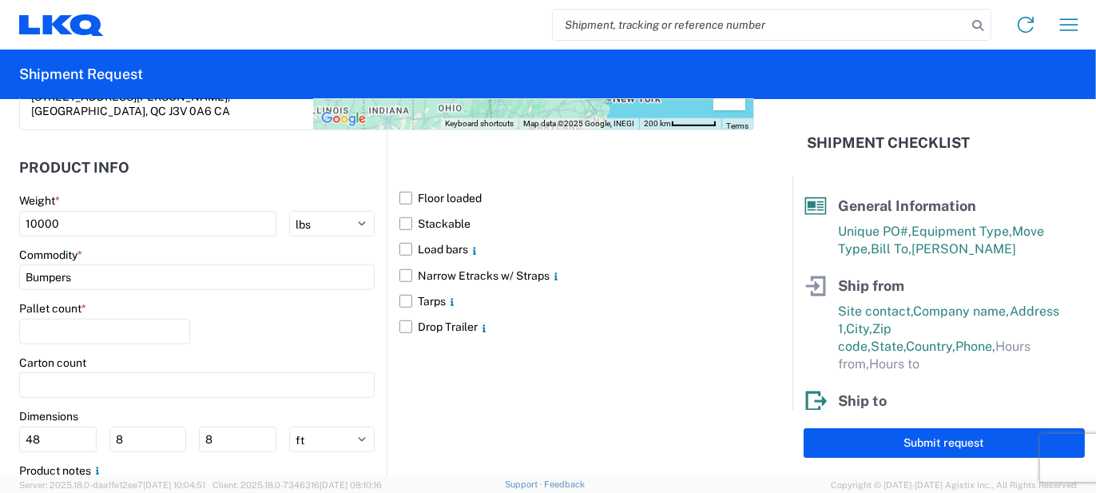
click at [105, 328] on agx-form-control-wrapper-v2 "Pallet count *" at bounding box center [104, 328] width 171 height 54
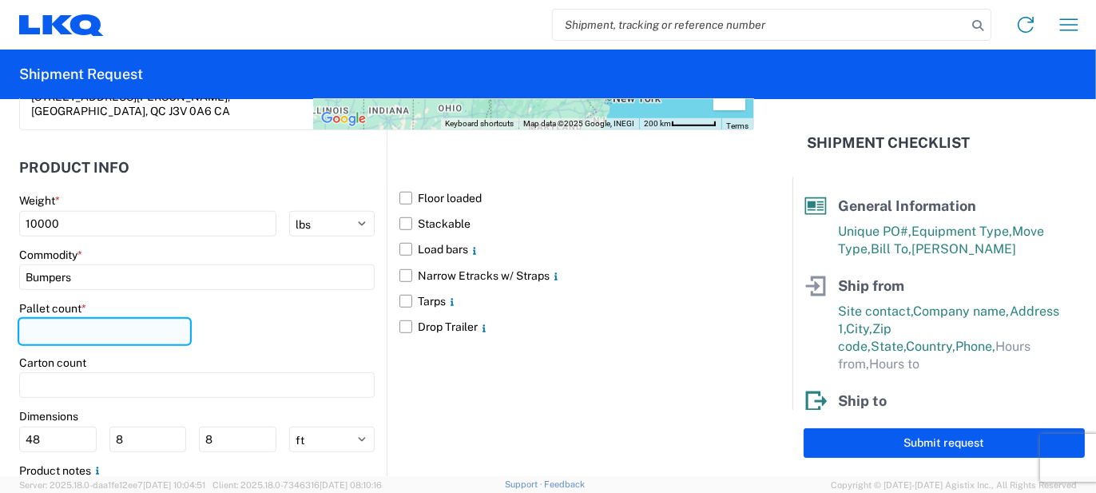
click at [109, 319] on input "number" at bounding box center [104, 332] width 171 height 26
type input "15"
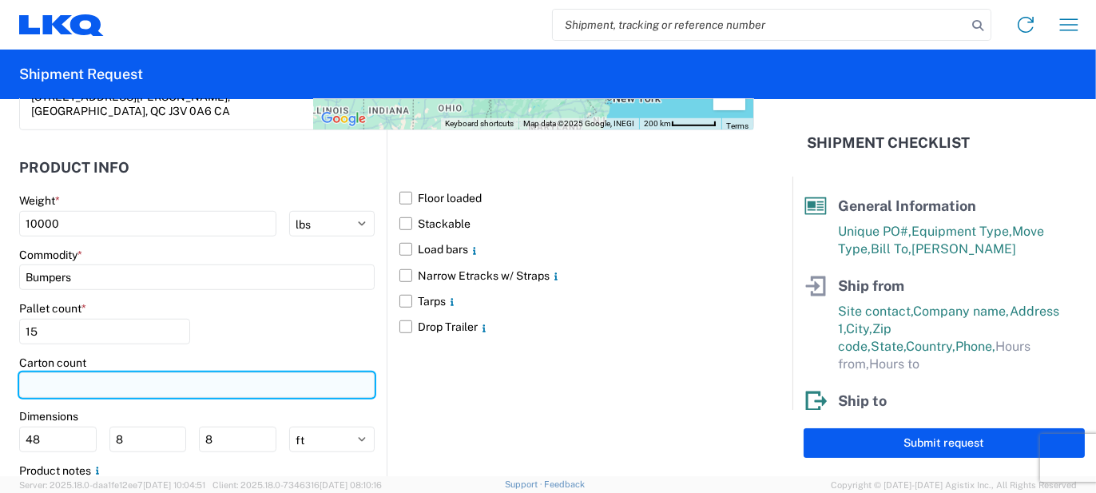
click at [140, 372] on input "number" at bounding box center [197, 385] width 356 height 26
type input "60"
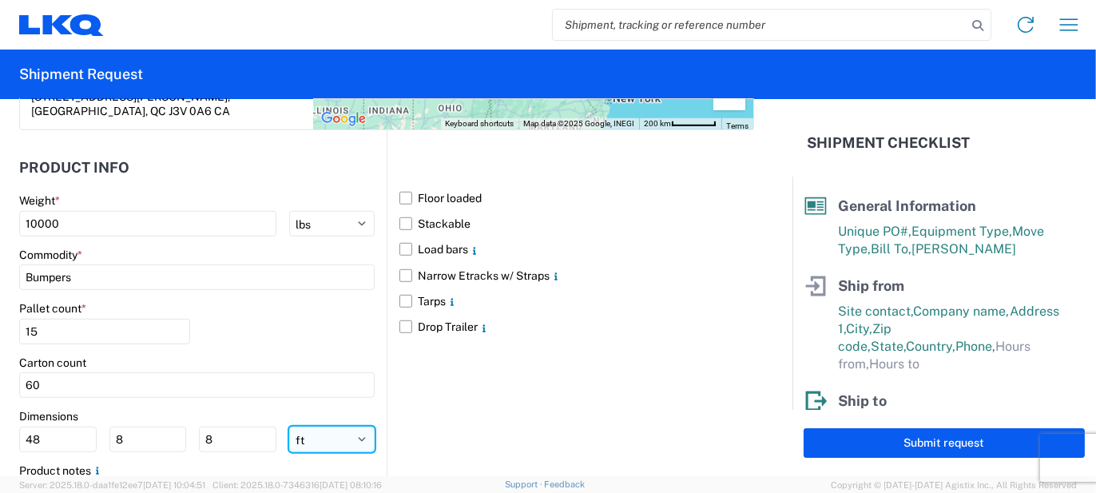
click at [347, 427] on select "ft in cm" at bounding box center [331, 440] width 85 height 26
select select "IN"
click at [289, 427] on select "ft in cm" at bounding box center [331, 440] width 85 height 26
type input "576"
type input "96"
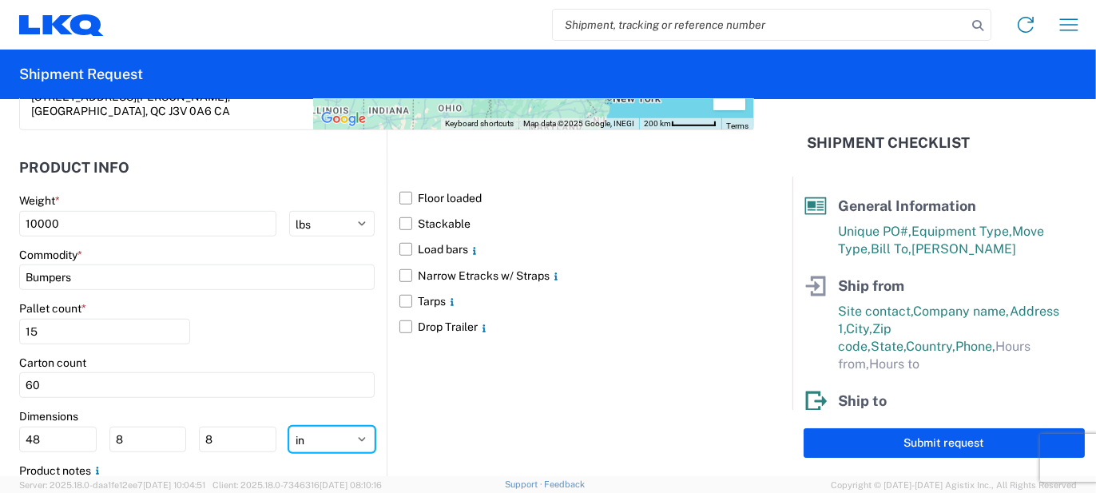
type input "96"
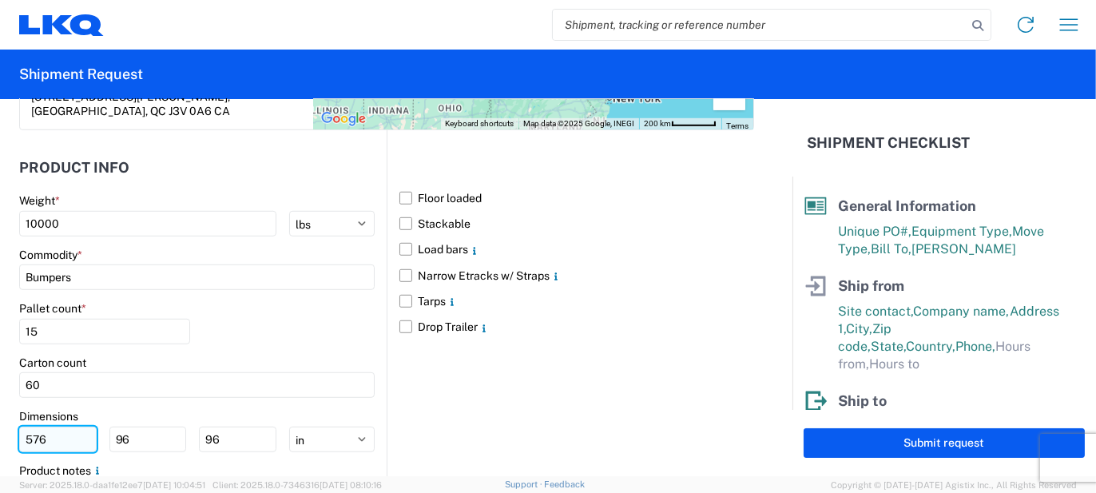
click at [40, 427] on input "576" at bounding box center [58, 440] width 78 height 26
type input "77"
click at [136, 427] on input "96" at bounding box center [148, 440] width 78 height 26
click at [136, 427] on input "964" at bounding box center [148, 440] width 78 height 26
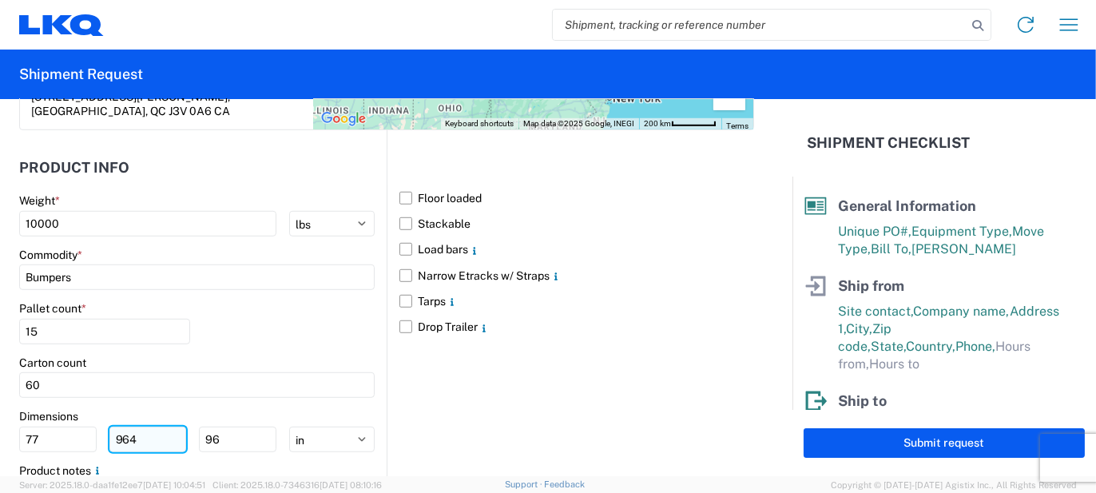
click at [136, 427] on input "964" at bounding box center [148, 440] width 78 height 26
type input "48"
click at [244, 427] on input "96" at bounding box center [238, 440] width 78 height 26
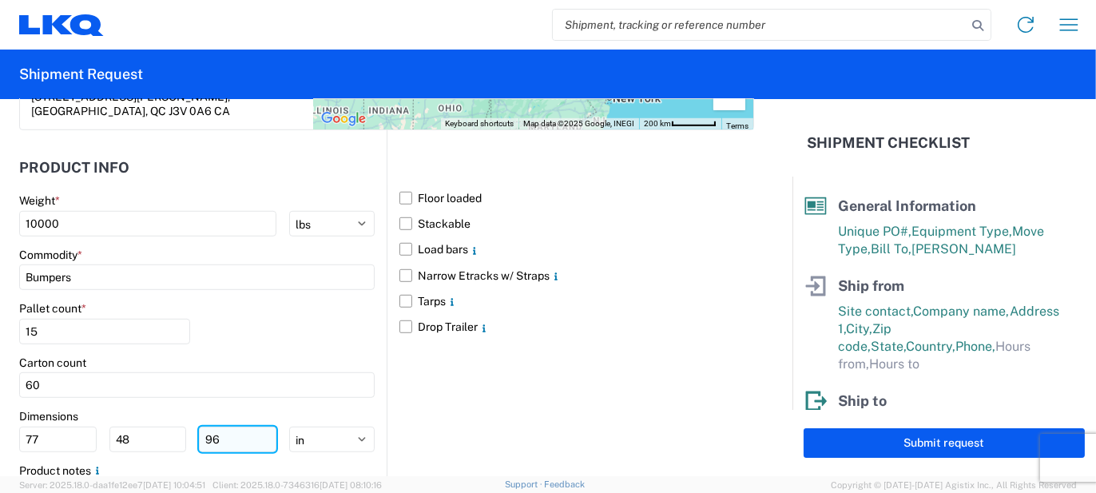
click at [244, 427] on input "96" at bounding box center [238, 440] width 78 height 26
type input "103"
click at [447, 388] on div "Floor loaded Stackable Load bars Narrow Etracks w/ Straps Tarps Drop Trailer" at bounding box center [571, 337] width 368 height 415
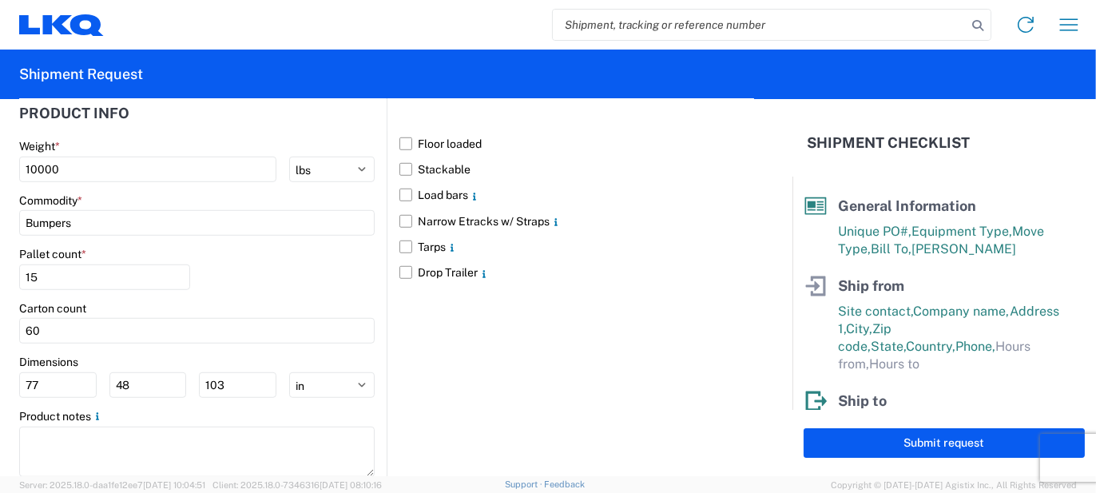
scroll to position [1549, 0]
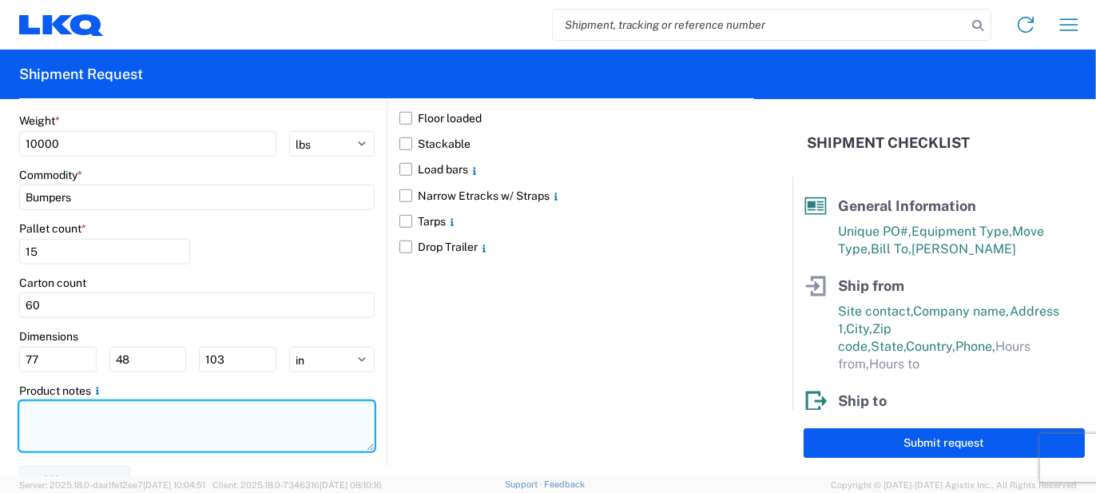
paste textarea "269pcs, 60 boxes, 15 skids, 77x48x103 NEED SWING DOORS"
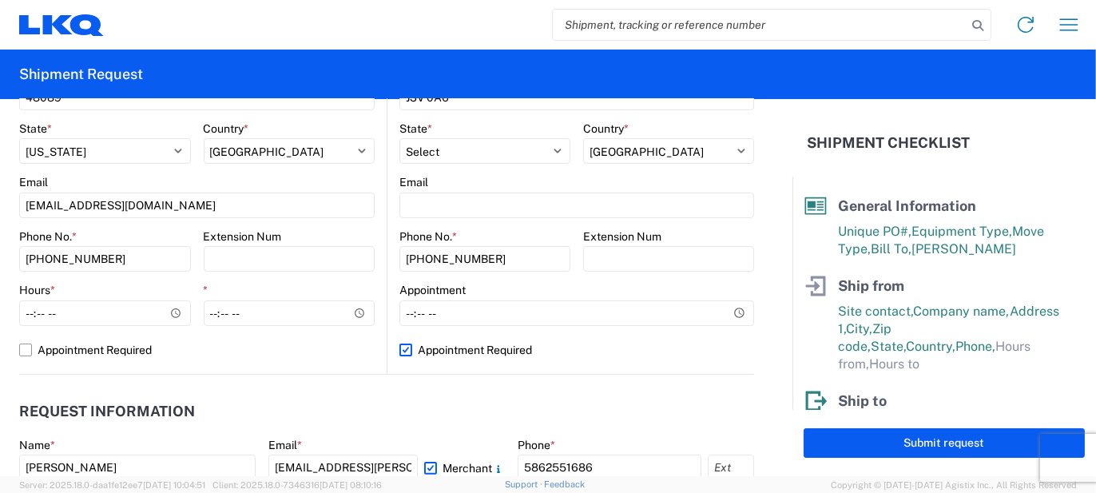
scroll to position [511, 0]
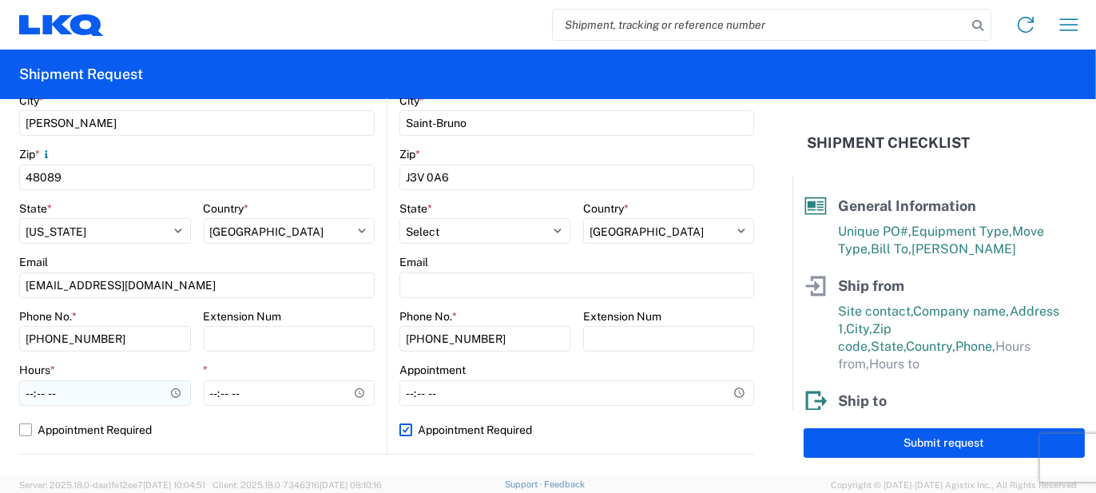
type textarea "269pcs, 60 boxes, 15 skids, 77x48x103 NEED SWING DOORS"
click at [76, 383] on input "Hours *" at bounding box center [105, 393] width 172 height 26
type input "07:00"
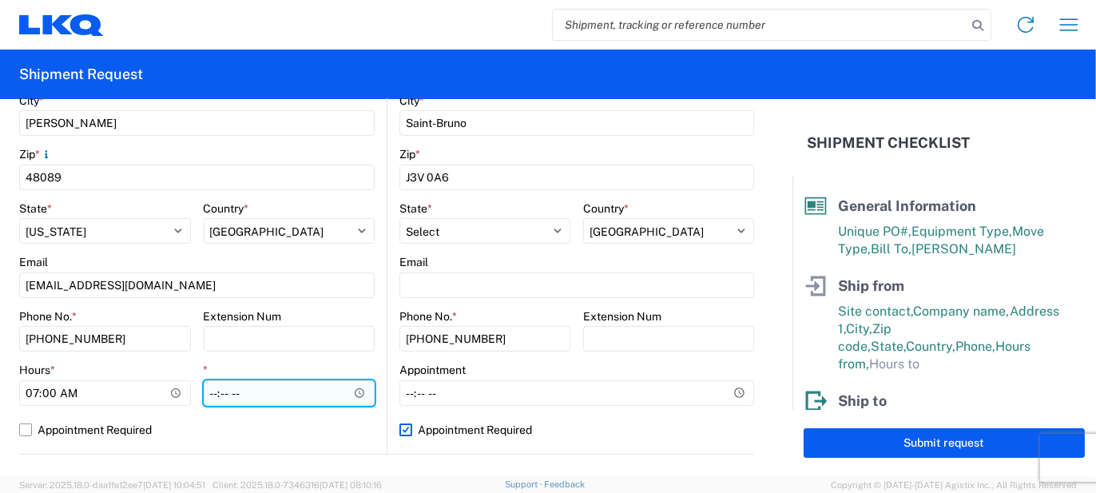
click at [215, 395] on input "*" at bounding box center [290, 393] width 172 height 26
type input "15:30"
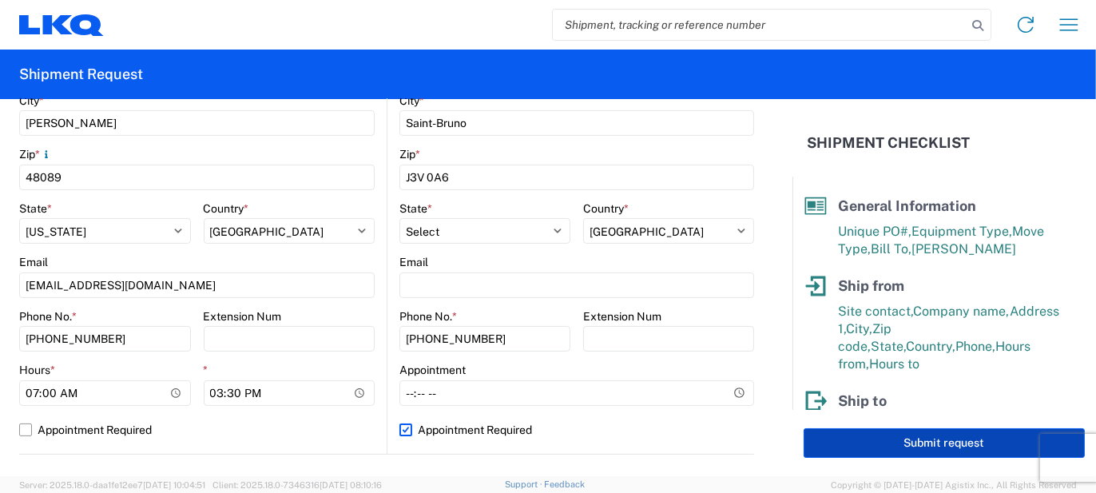
click at [928, 450] on button "Submit request" at bounding box center [944, 443] width 281 height 30
select select "MI"
select select "US"
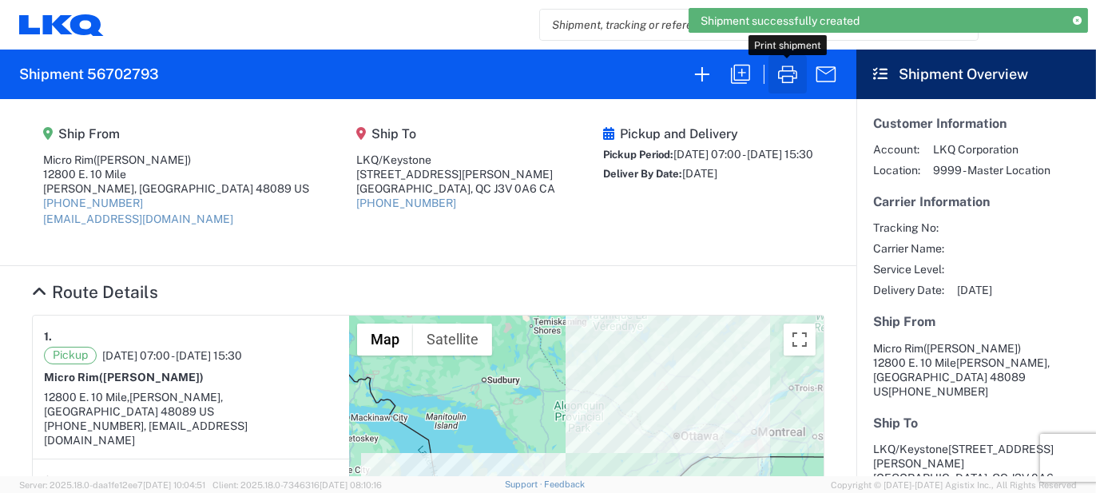
click at [785, 69] on icon "button" at bounding box center [788, 75] width 26 height 26
